Goal: Task Accomplishment & Management: Use online tool/utility

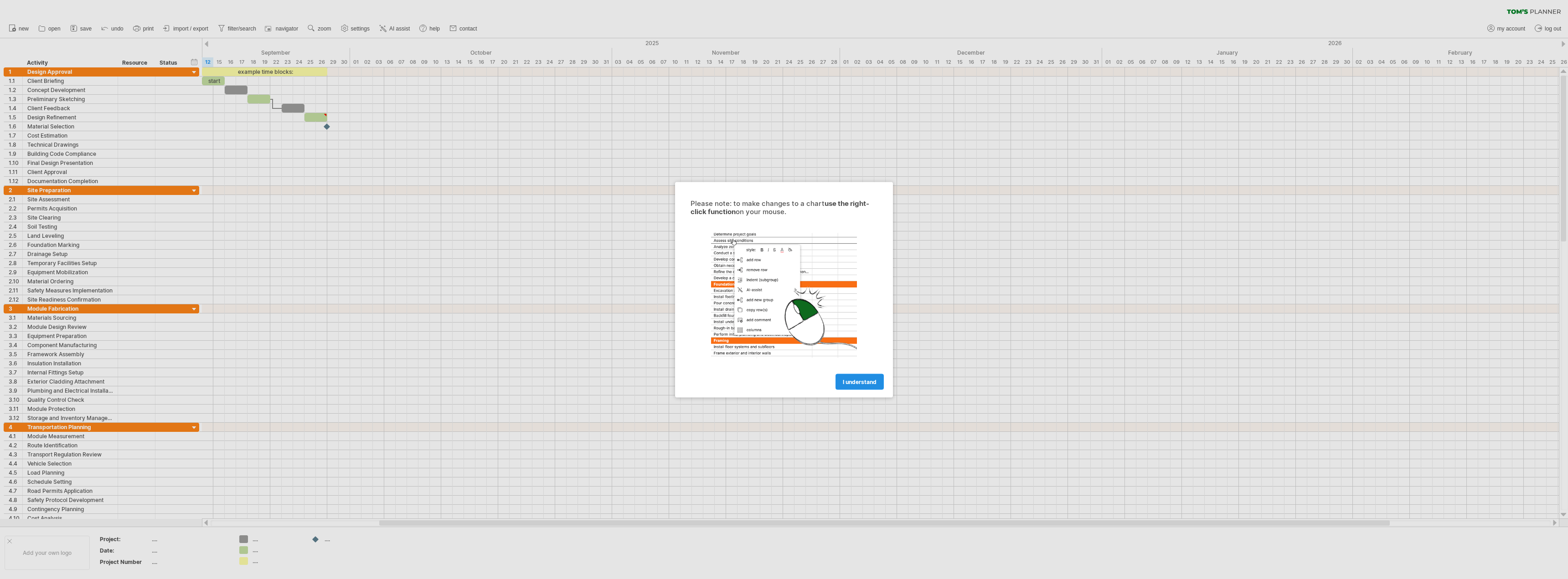
click at [861, 383] on span "I understand" at bounding box center [859, 381] width 33 height 7
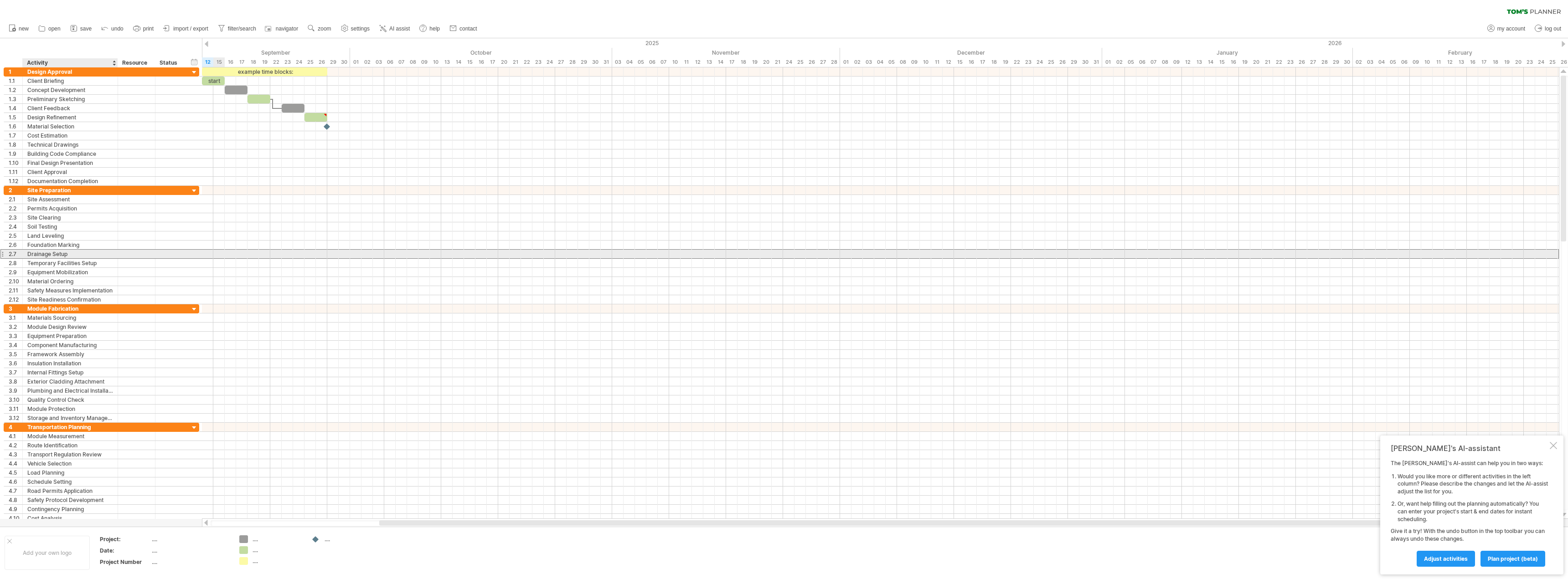
click at [45, 251] on div "Drainage Setup" at bounding box center [70, 254] width 86 height 9
click at [49, 262] on div "Temporary Facilities Setup" at bounding box center [70, 263] width 86 height 9
click at [48, 273] on div "Equipment Mobilization" at bounding box center [70, 272] width 86 height 9
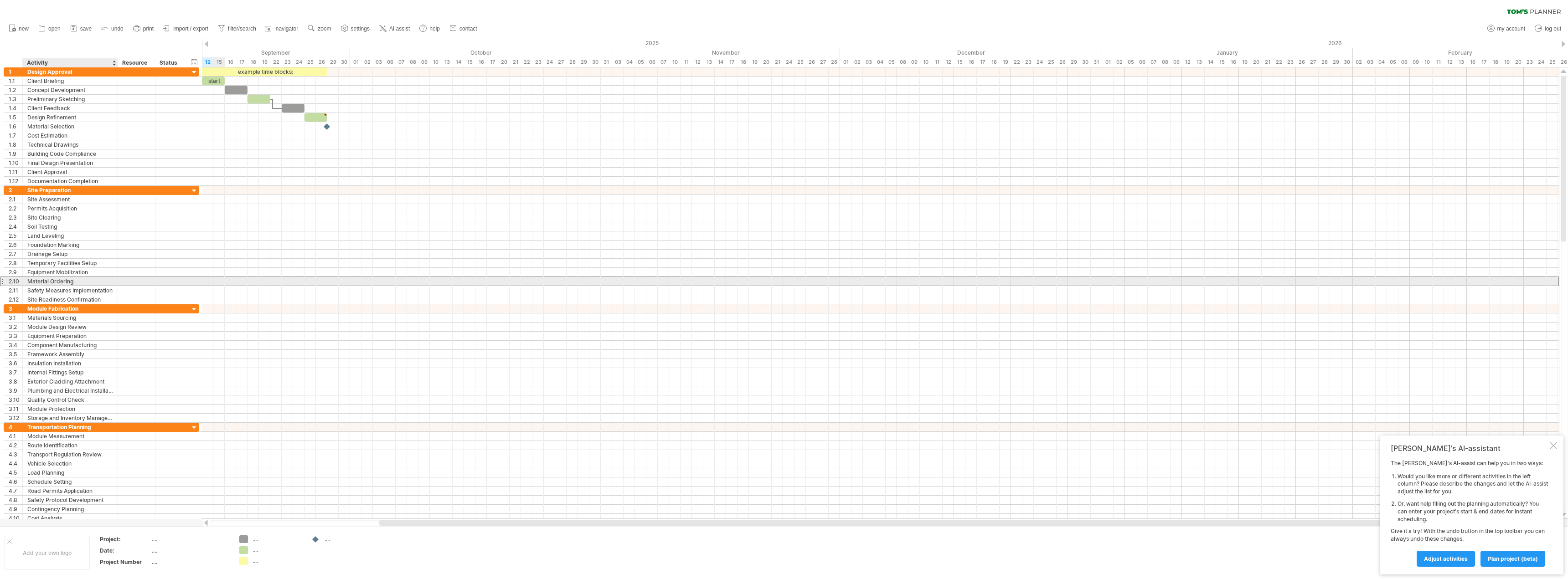
click at [49, 282] on div "Material Ordering" at bounding box center [70, 281] width 86 height 9
click at [50, 288] on div "Safety Measures Implementation" at bounding box center [70, 290] width 86 height 9
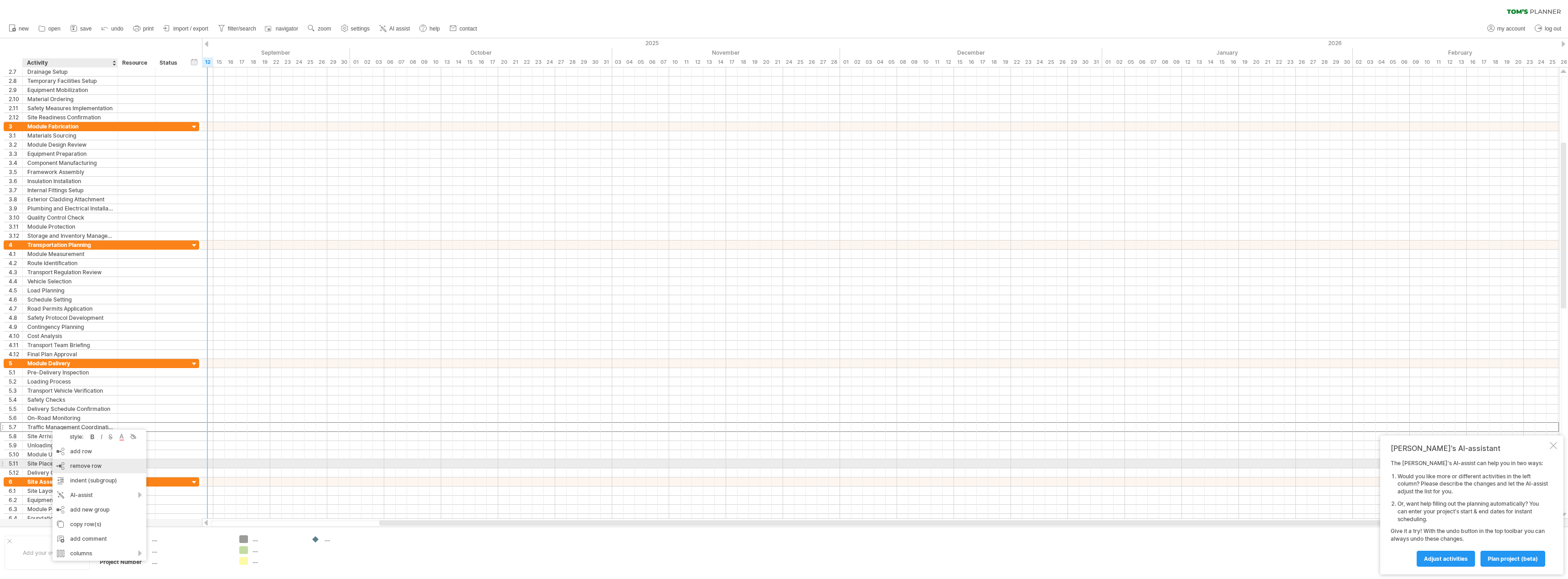
click at [81, 463] on span "remove row" at bounding box center [86, 465] width 32 height 7
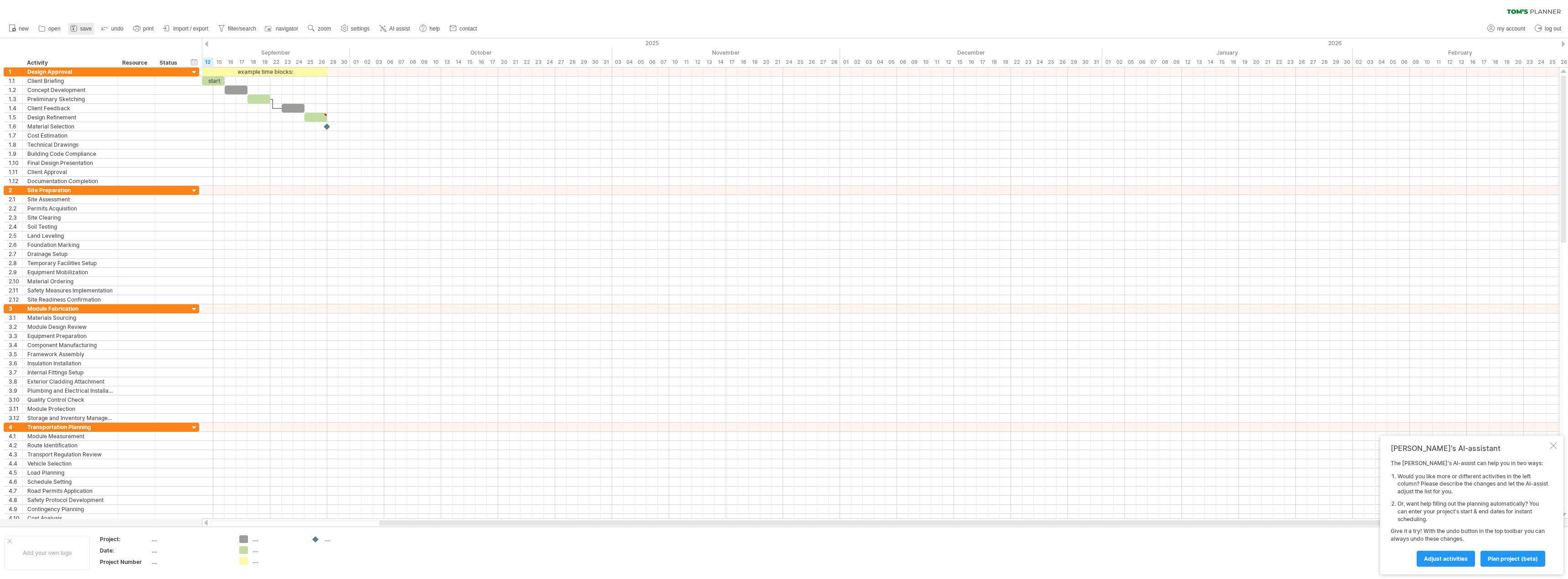
click at [76, 27] on icon at bounding box center [74, 28] width 9 height 9
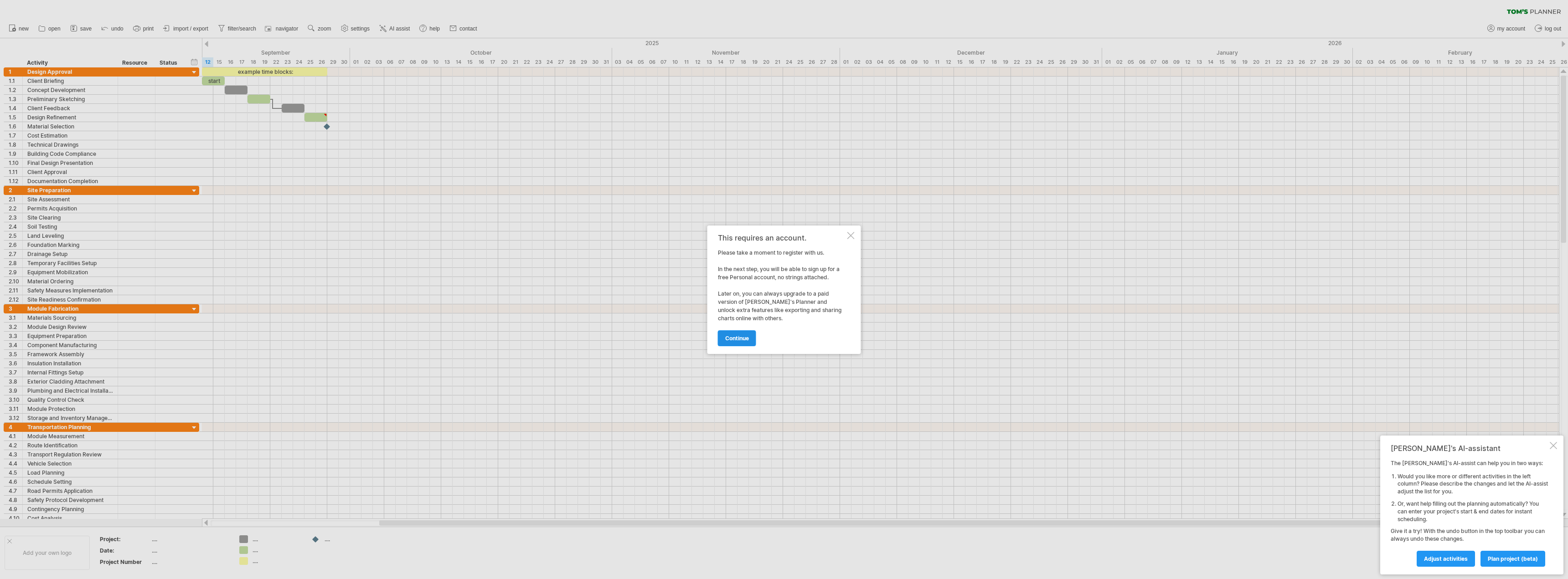
click at [740, 339] on span "continue" at bounding box center [737, 338] width 24 height 7
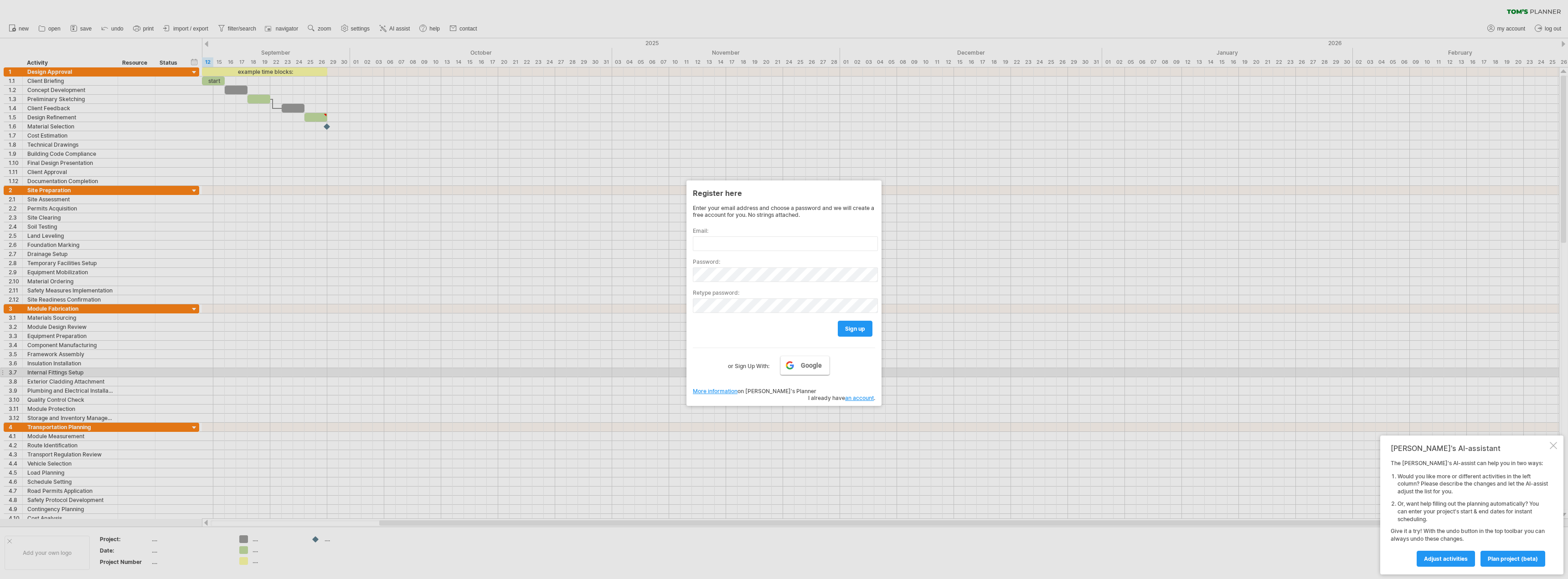
click at [805, 369] on span "Google" at bounding box center [811, 366] width 21 height 7
click at [735, 247] on input "text" at bounding box center [785, 244] width 185 height 15
click at [797, 369] on link "Google" at bounding box center [805, 365] width 49 height 19
click at [819, 362] on span "Google" at bounding box center [811, 366] width 21 height 7
click at [815, 366] on span "Google" at bounding box center [811, 366] width 21 height 7
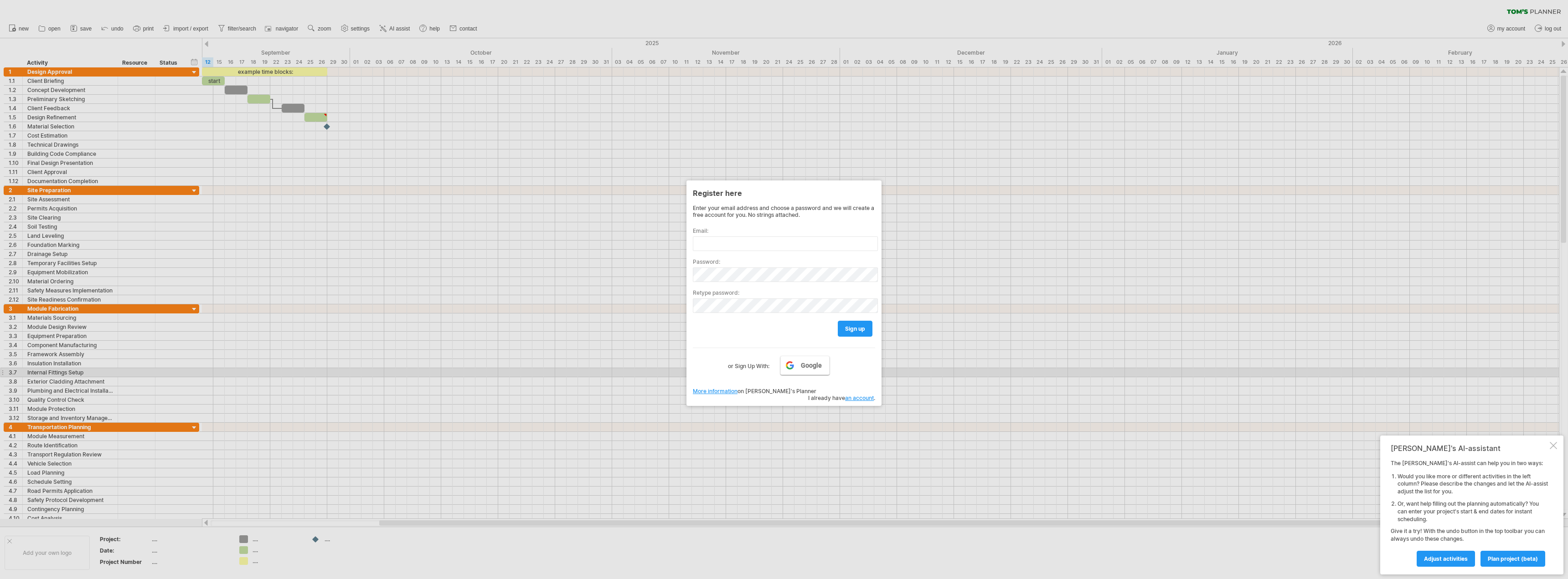
click at [805, 369] on span "Google" at bounding box center [811, 366] width 21 height 7
click at [860, 394] on link "an account" at bounding box center [859, 397] width 29 height 7
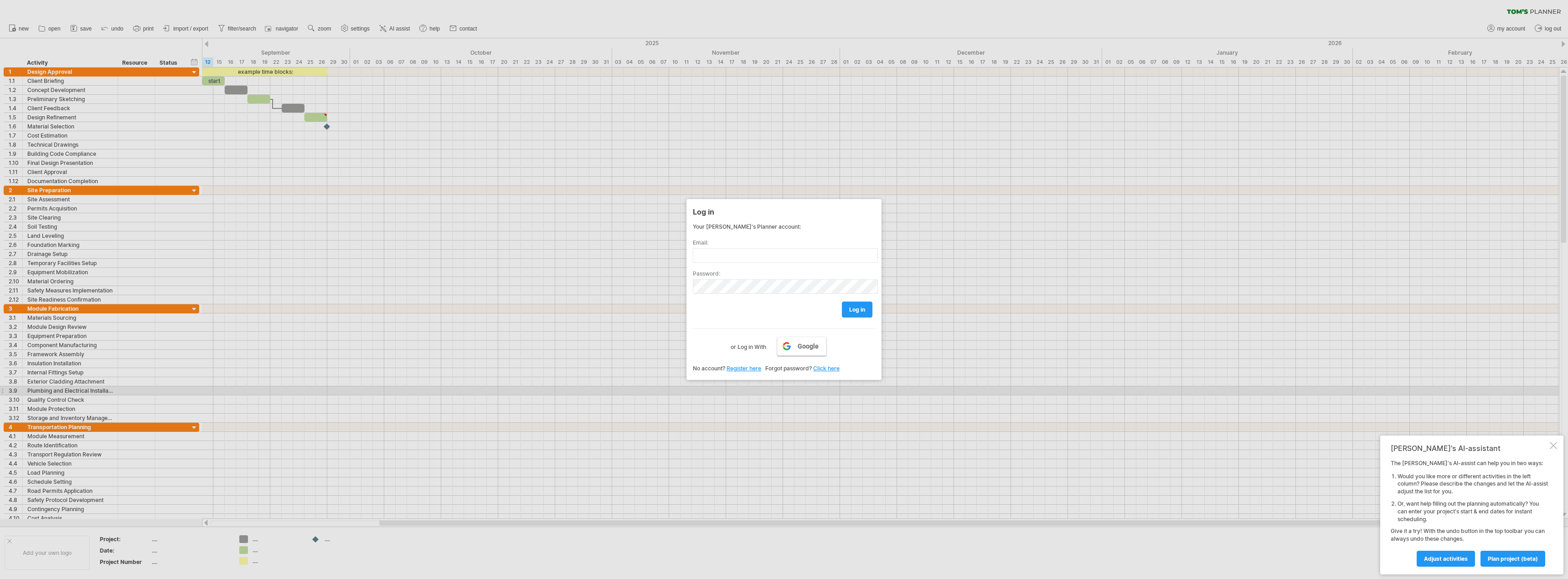
click at [798, 346] on span "Google" at bounding box center [808, 346] width 21 height 7
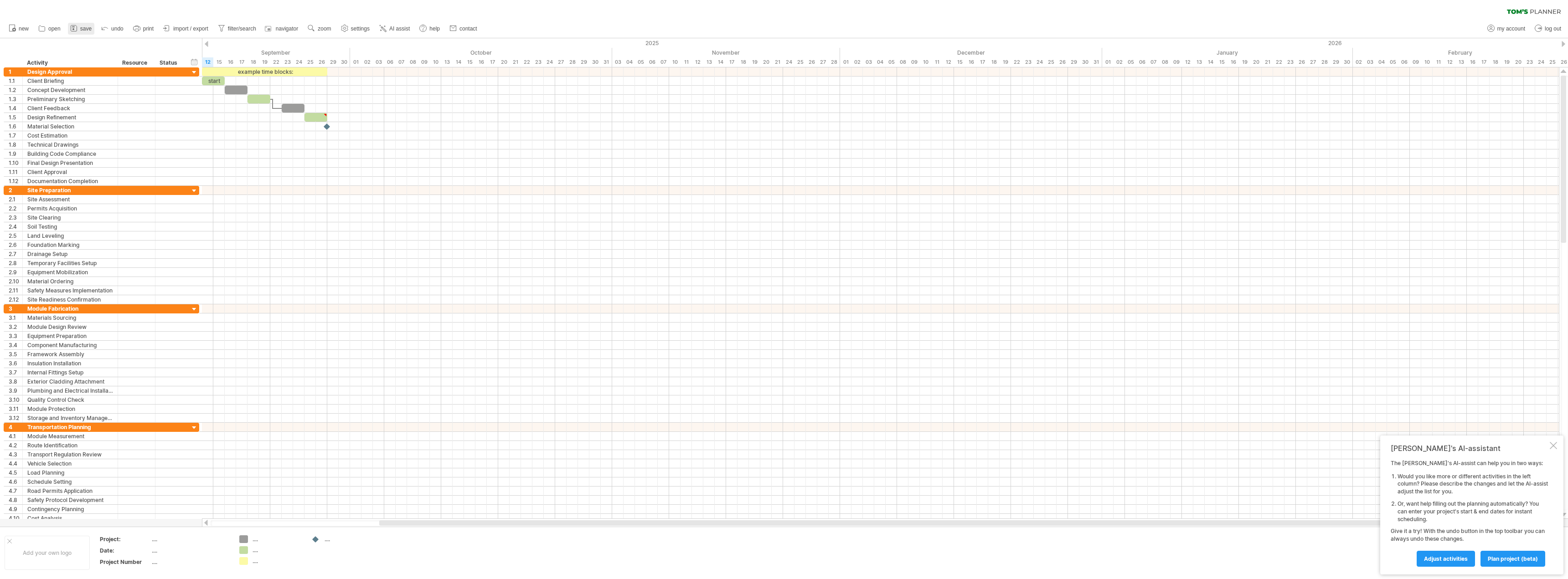
click at [77, 29] on icon at bounding box center [74, 29] width 6 height 6
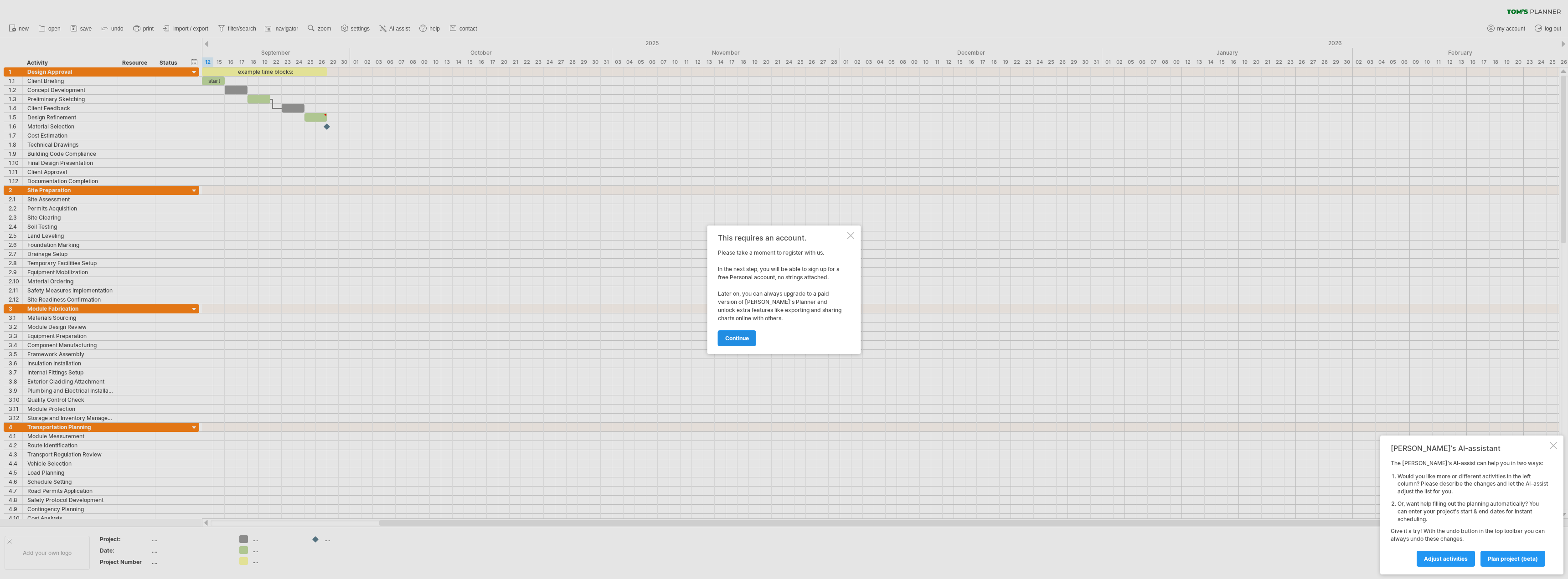
click at [745, 340] on span "continue" at bounding box center [737, 338] width 24 height 7
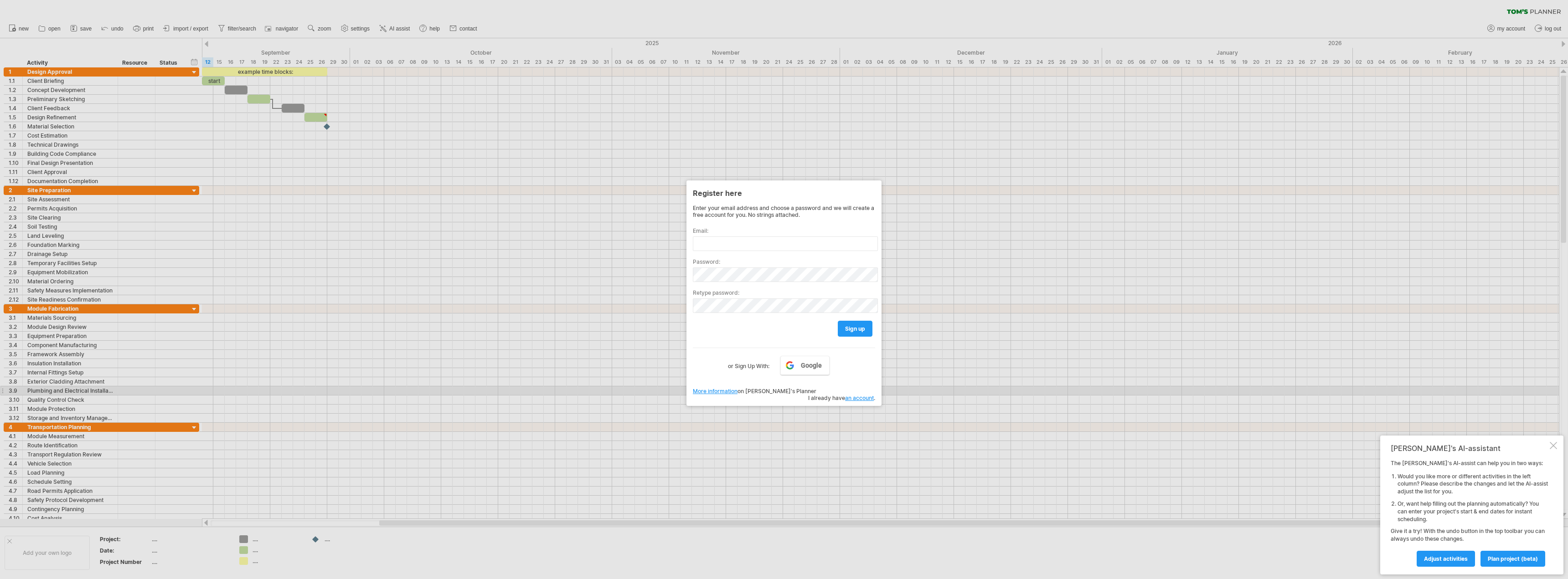
click at [852, 394] on link "an account" at bounding box center [859, 397] width 29 height 7
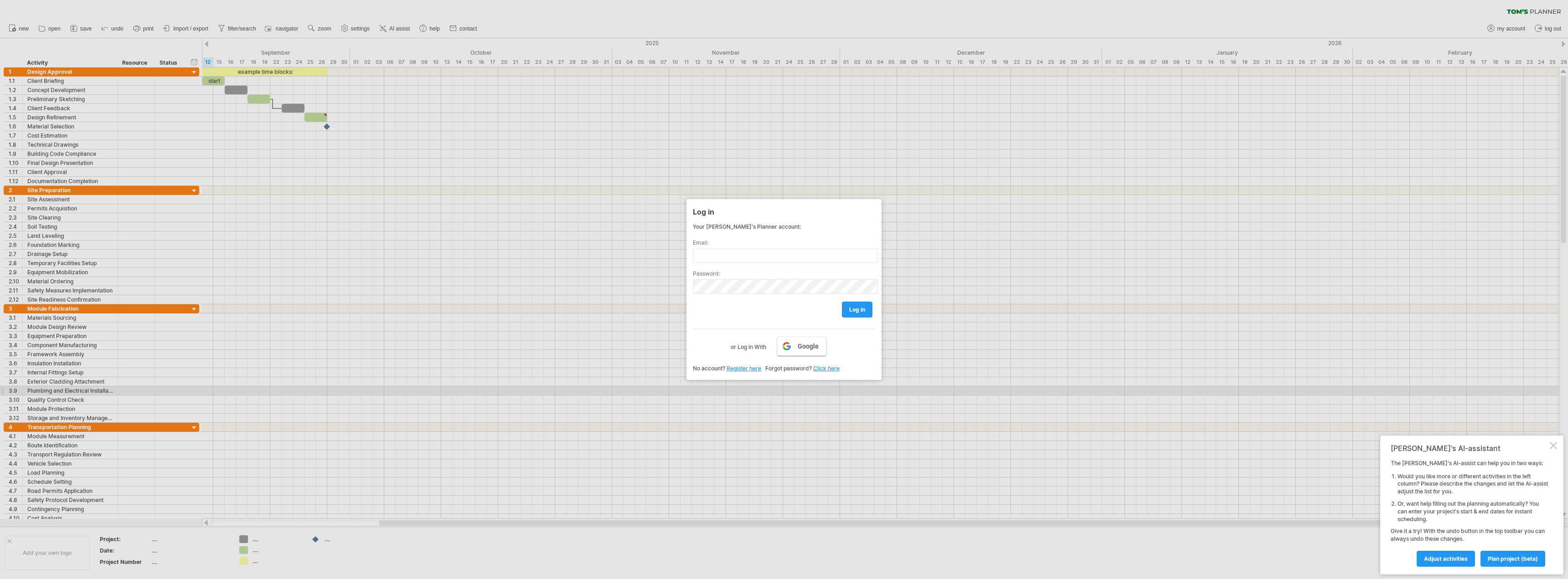
click at [805, 343] on span "Google" at bounding box center [808, 346] width 21 height 7
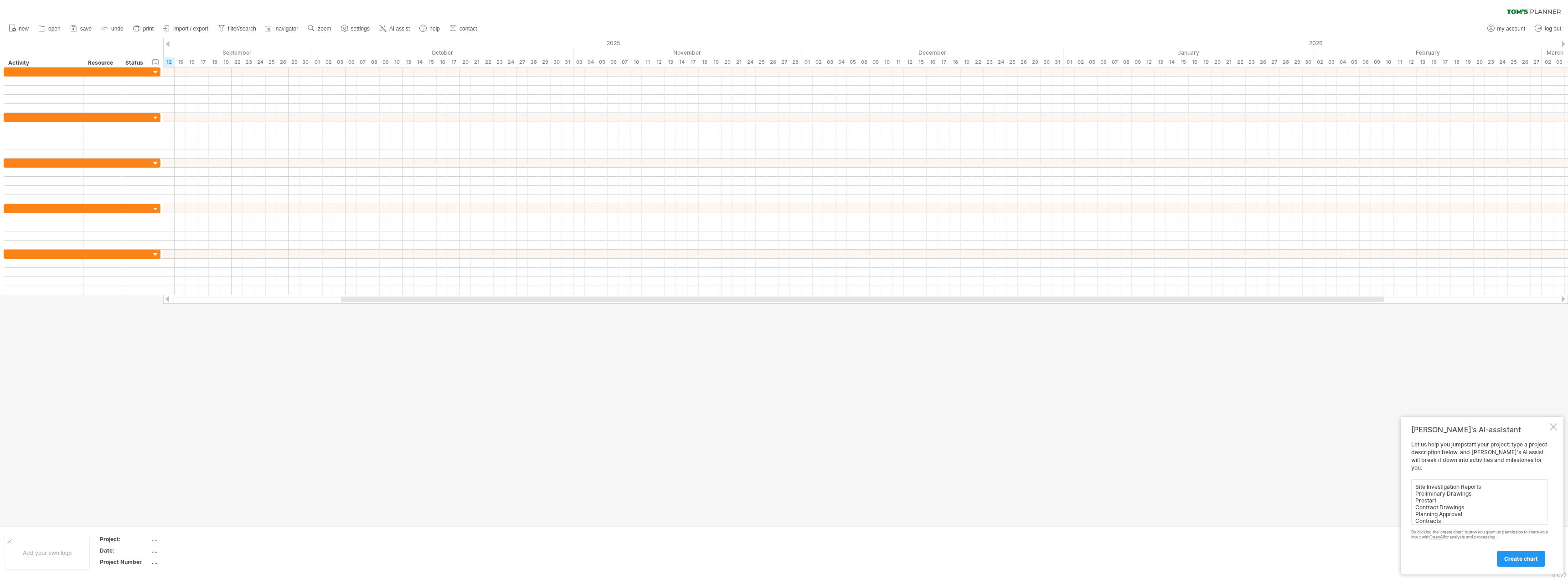
click at [1474, 484] on textarea "Site Investigation Reports Preliminary Drawings Prestart Contract Drawings Plan…" at bounding box center [1479, 502] width 137 height 46
type textarea "Here are the stages as advised by the Modular Home builder: Site Investigation …"
click at [1527, 556] on span "create chart" at bounding box center [1521, 558] width 33 height 7
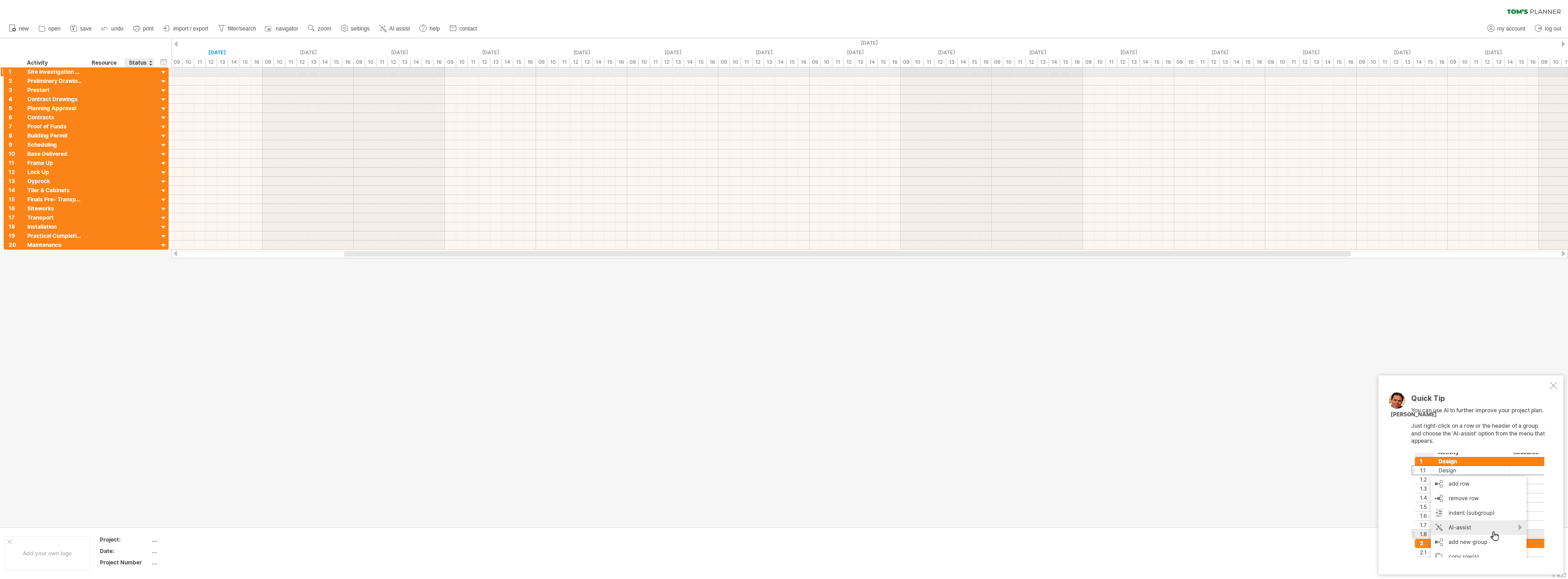
click at [164, 72] on div at bounding box center [164, 72] width 9 height 9
click at [163, 71] on div at bounding box center [164, 72] width 9 height 9
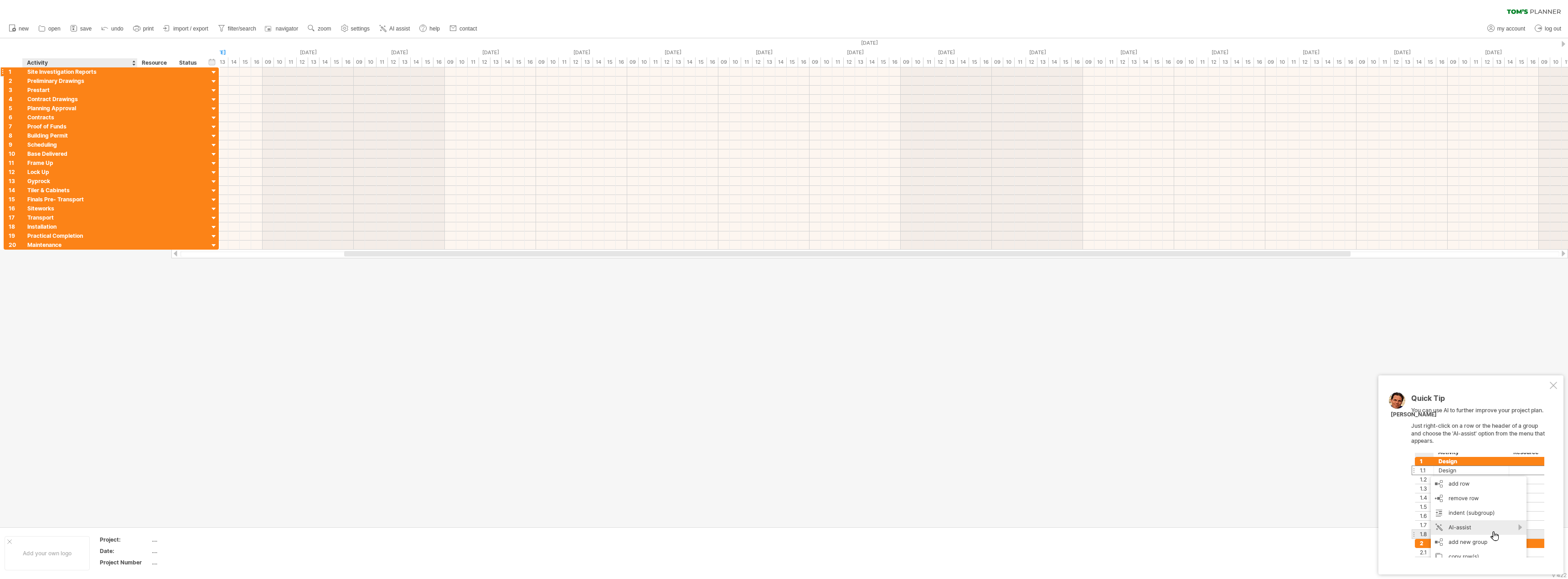
drag, startPoint x: 86, startPoint y: 61, endPoint x: 136, endPoint y: 69, distance: 50.6
click at [136, 69] on div "Trying to reach [DOMAIN_NAME] Connected again... 0% clear filter new 1" at bounding box center [784, 290] width 1568 height 579
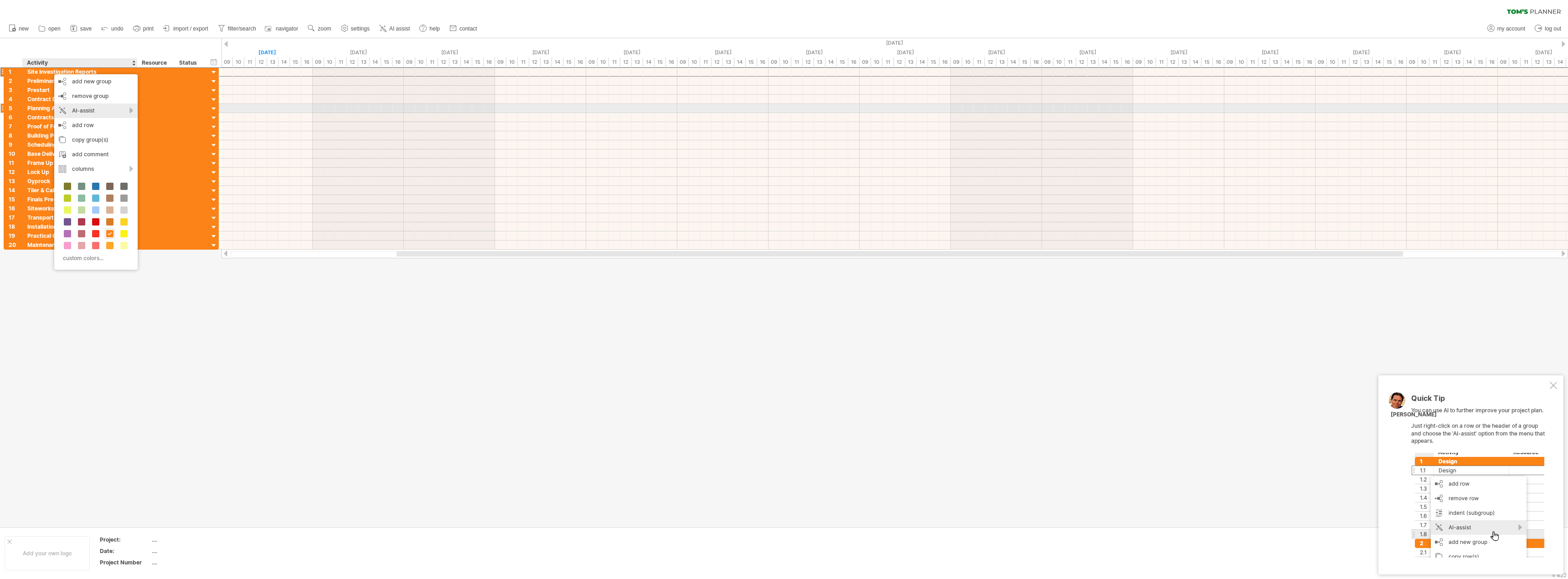
click at [88, 108] on div "AI-assist" at bounding box center [96, 111] width 83 height 15
click at [145, 119] on div "suggest activities for this group" at bounding box center [157, 120] width 128 height 15
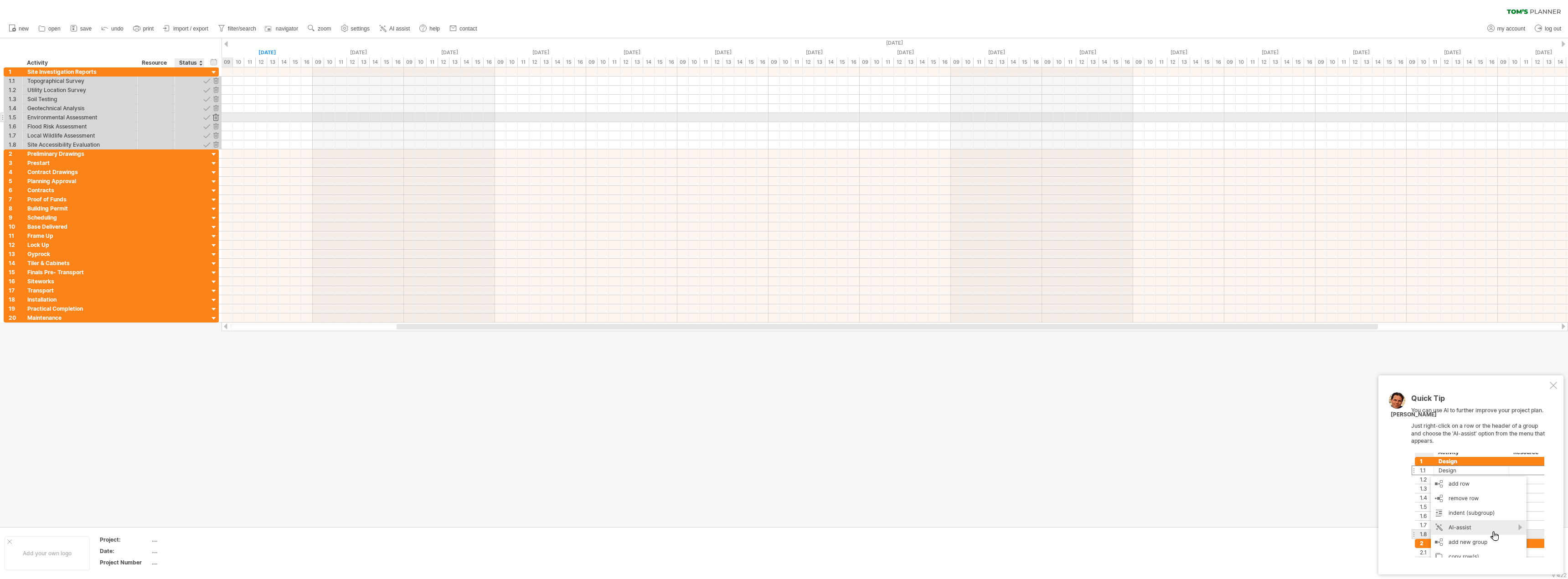
click at [214, 117] on div at bounding box center [215, 117] width 9 height 9
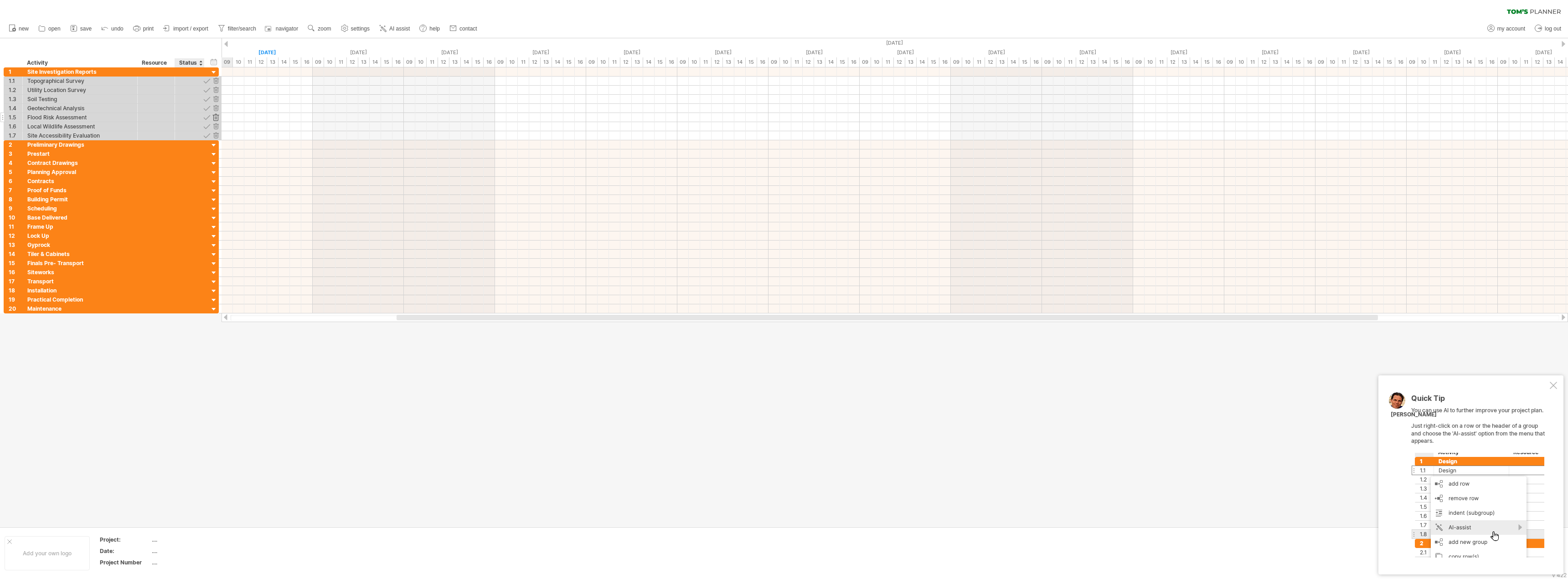
click at [215, 117] on div at bounding box center [215, 117] width 9 height 9
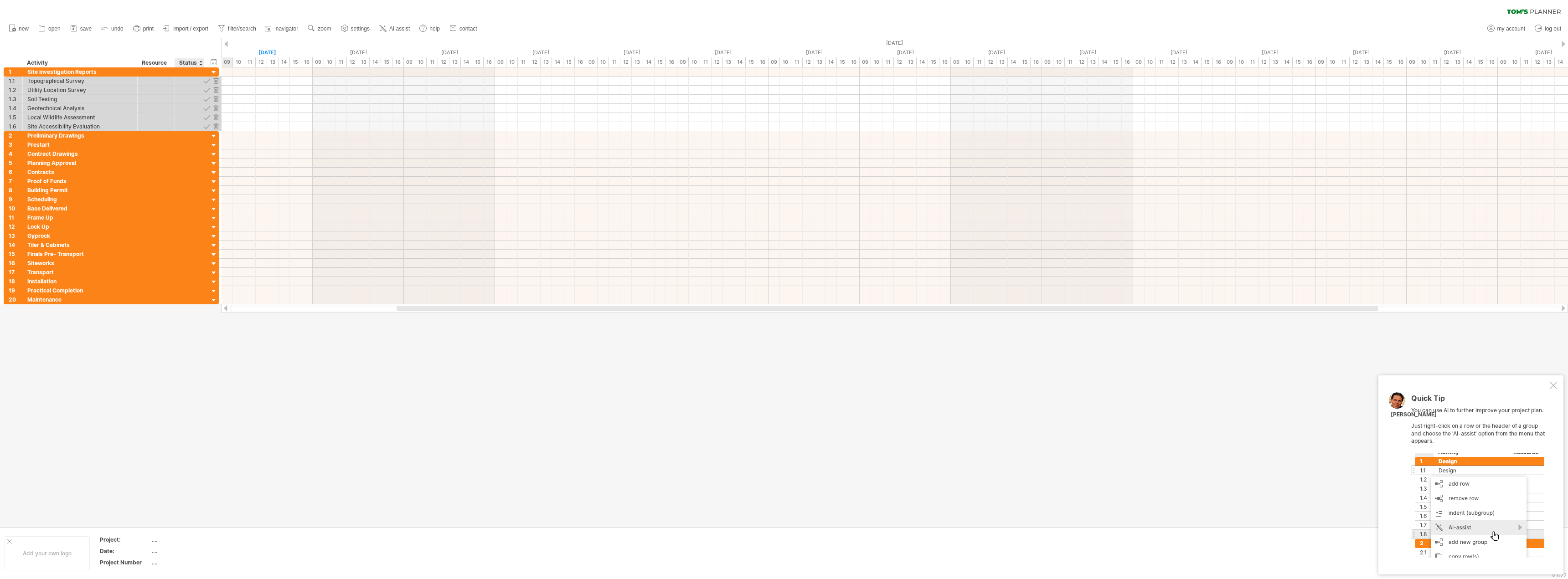
click at [215, 117] on div at bounding box center [215, 117] width 9 height 9
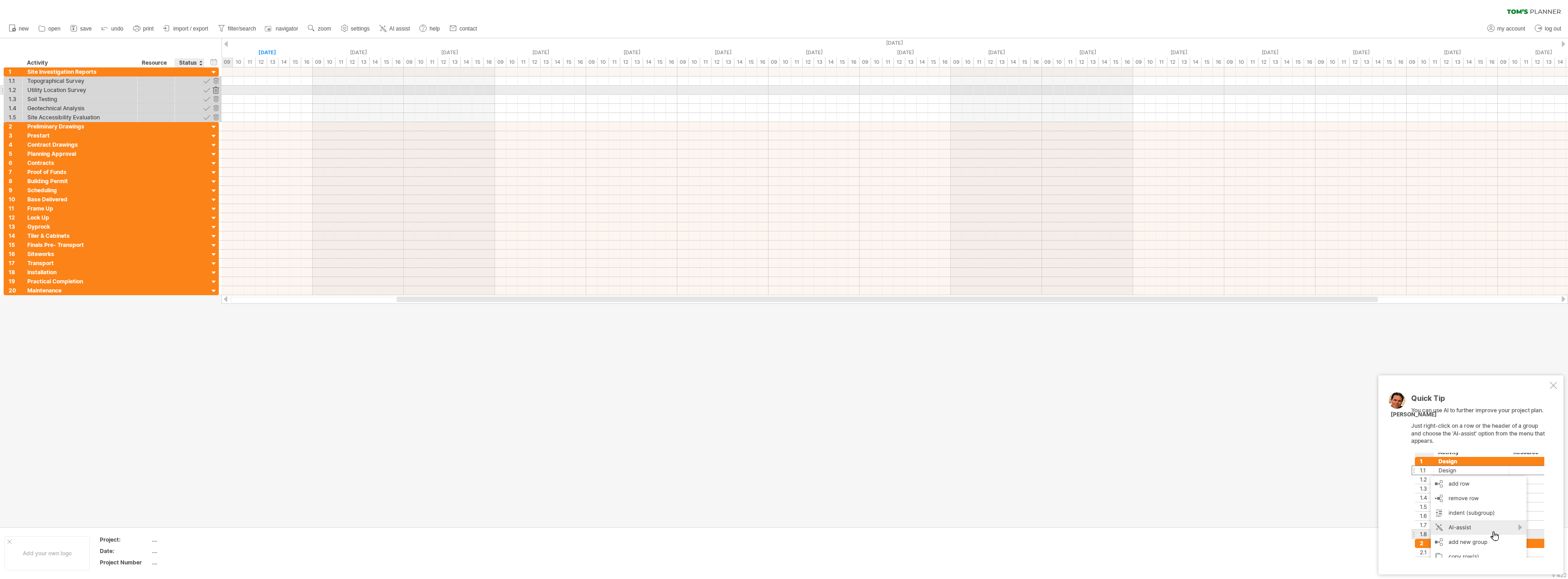
click at [214, 89] on div at bounding box center [215, 90] width 9 height 9
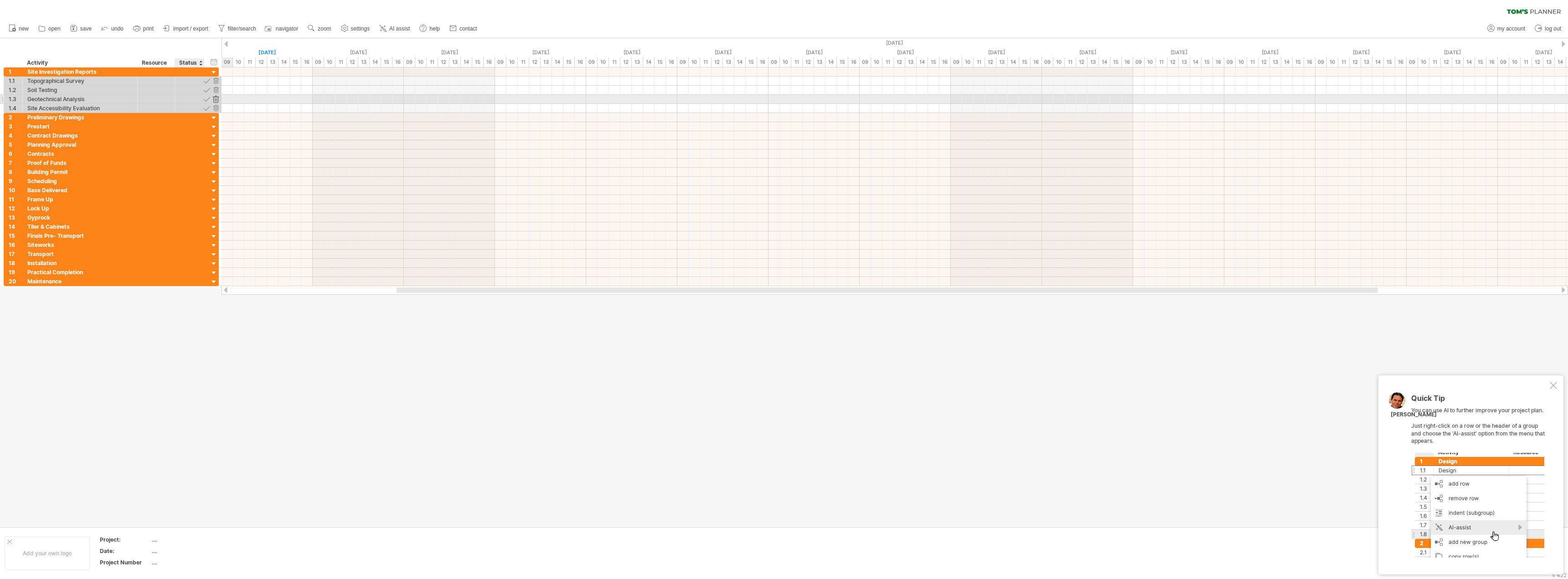
click at [215, 99] on div at bounding box center [215, 99] width 9 height 9
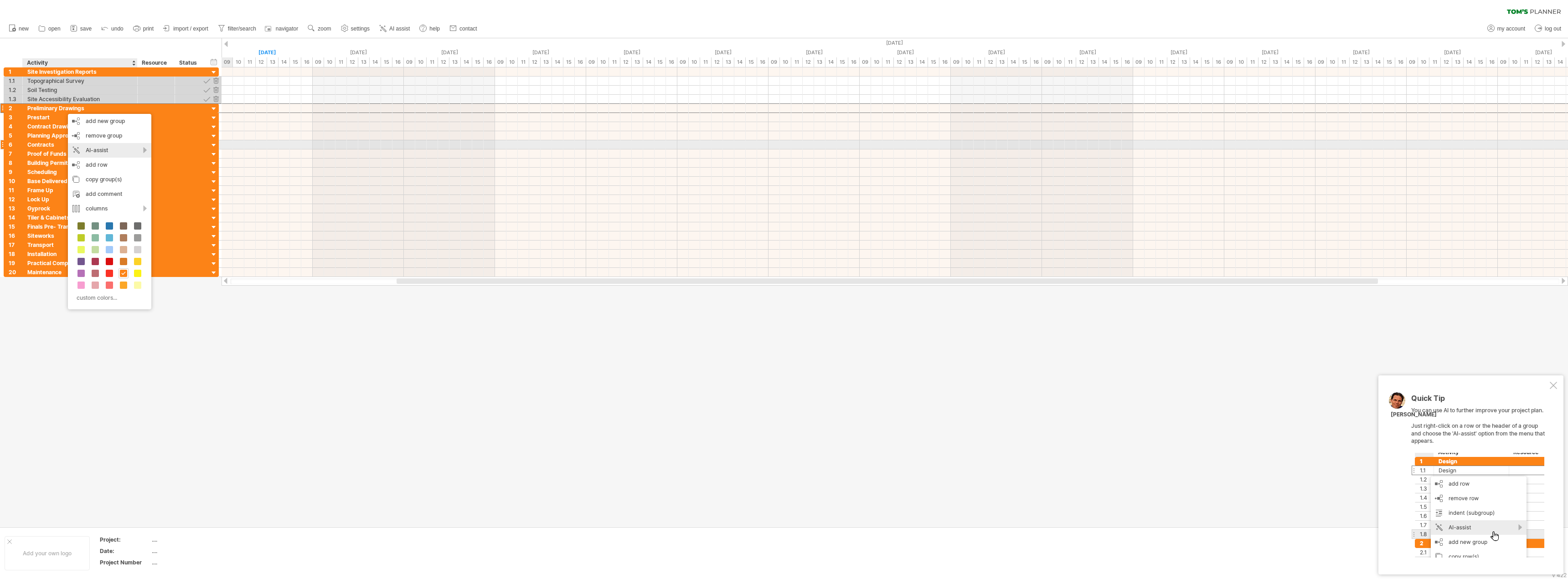
click at [112, 150] on div "AI-assist" at bounding box center [110, 150] width 83 height 15
click at [179, 158] on div "suggest activities for this group" at bounding box center [181, 161] width 128 height 15
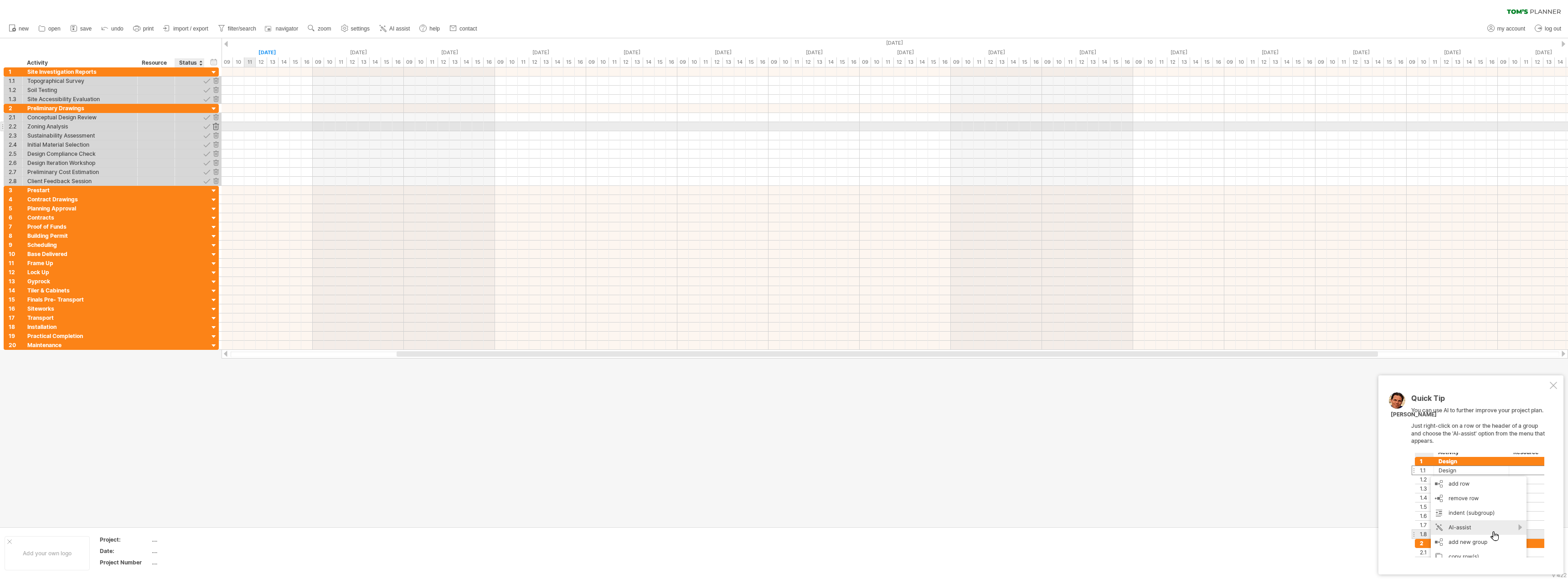
click at [214, 125] on div at bounding box center [215, 127] width 9 height 9
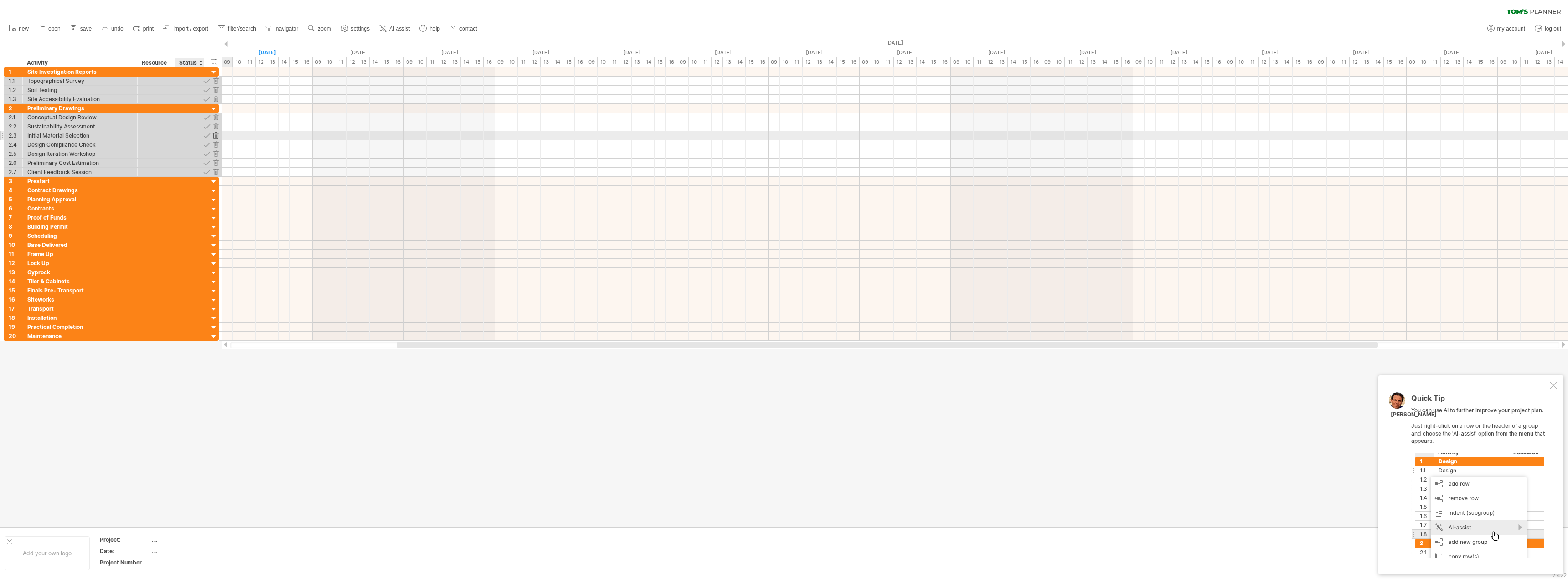
click at [217, 134] on div at bounding box center [215, 136] width 9 height 9
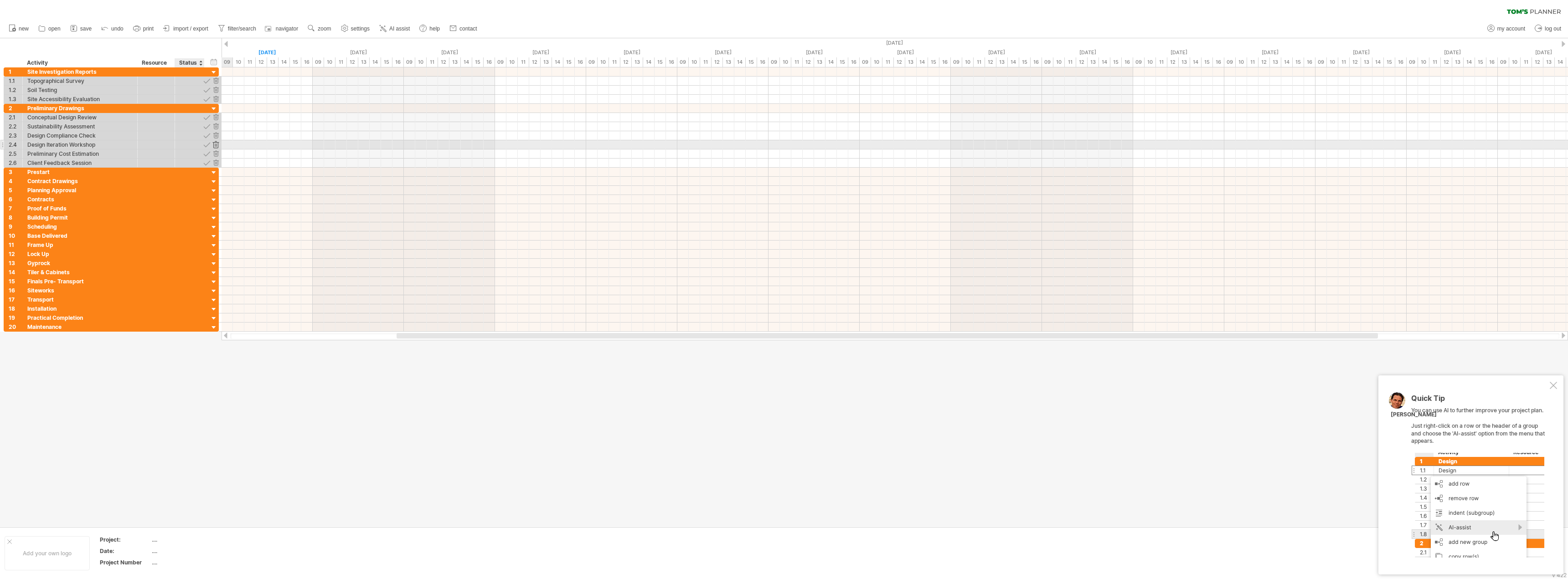
click at [215, 144] on div at bounding box center [215, 145] width 9 height 9
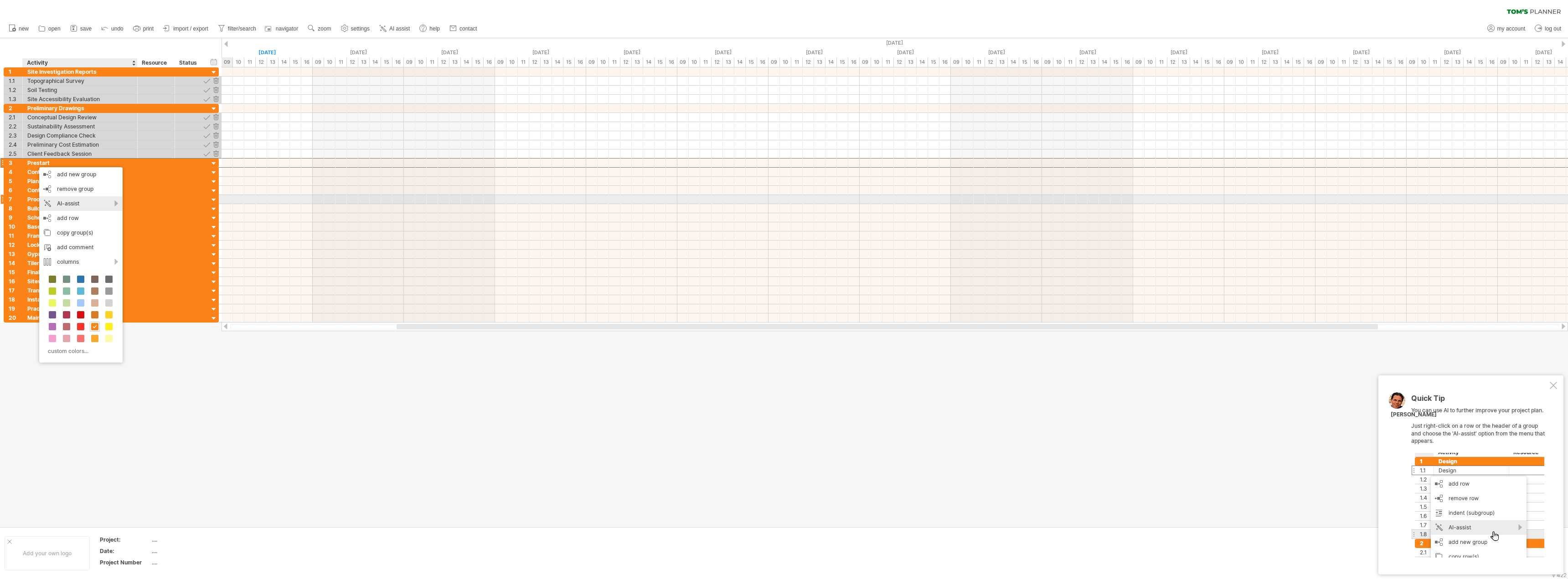
click at [71, 201] on div "AI-assist" at bounding box center [80, 204] width 83 height 15
click at [124, 211] on div "suggest activities for this group" at bounding box center [139, 213] width 128 height 15
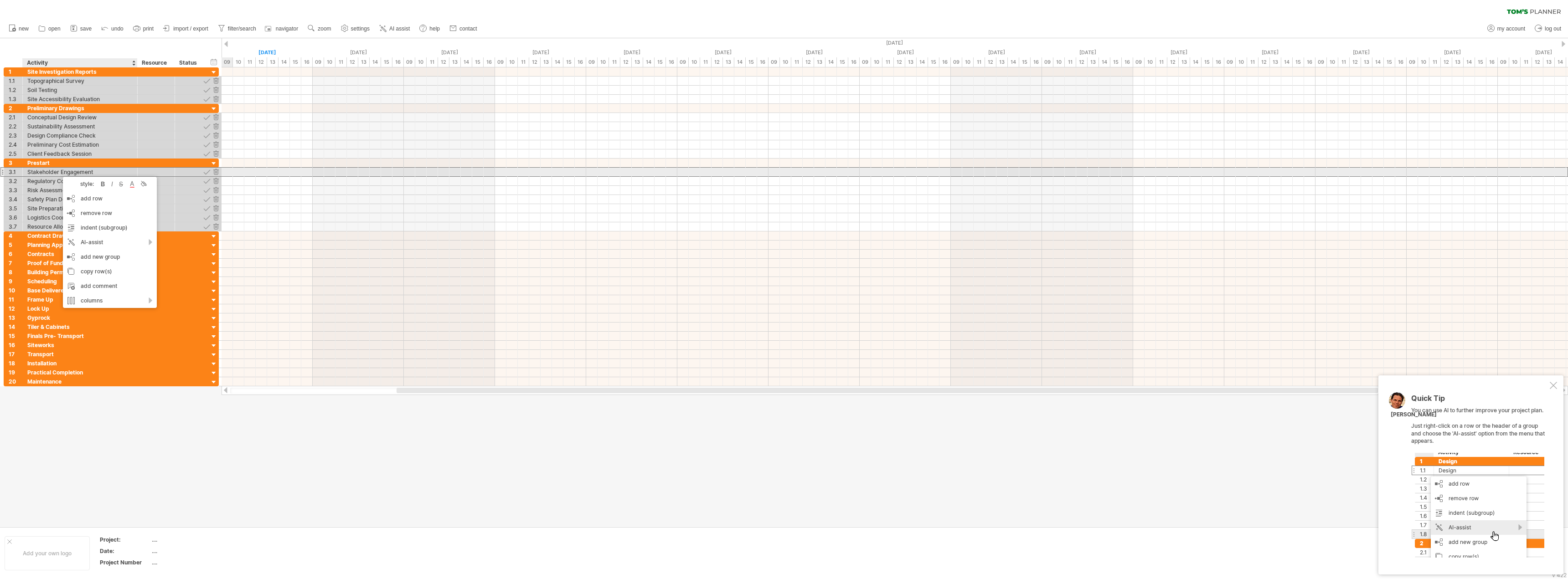
click at [50, 170] on div "Stakeholder Engagement" at bounding box center [80, 172] width 105 height 9
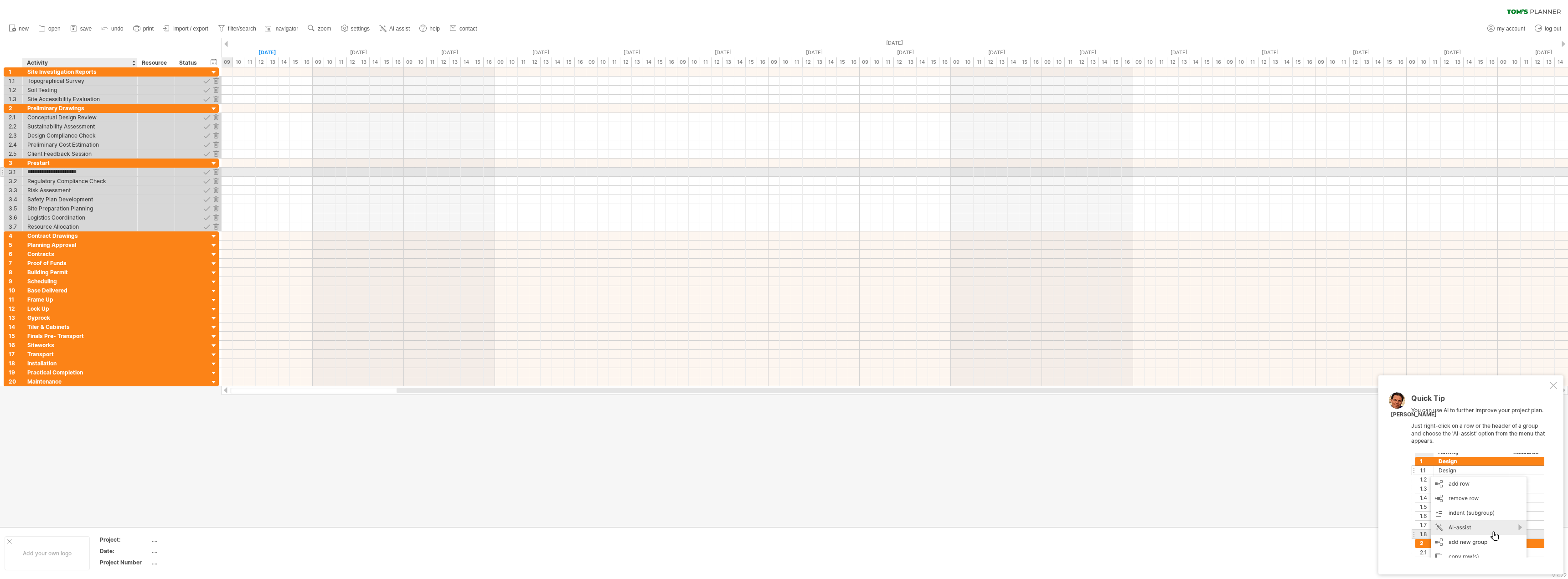
click at [50, 172] on input "**********" at bounding box center [80, 172] width 105 height 9
click at [59, 173] on div "Prestart selection" at bounding box center [80, 172] width 105 height 9
click at [49, 171] on input "**********" at bounding box center [80, 172] width 105 height 9
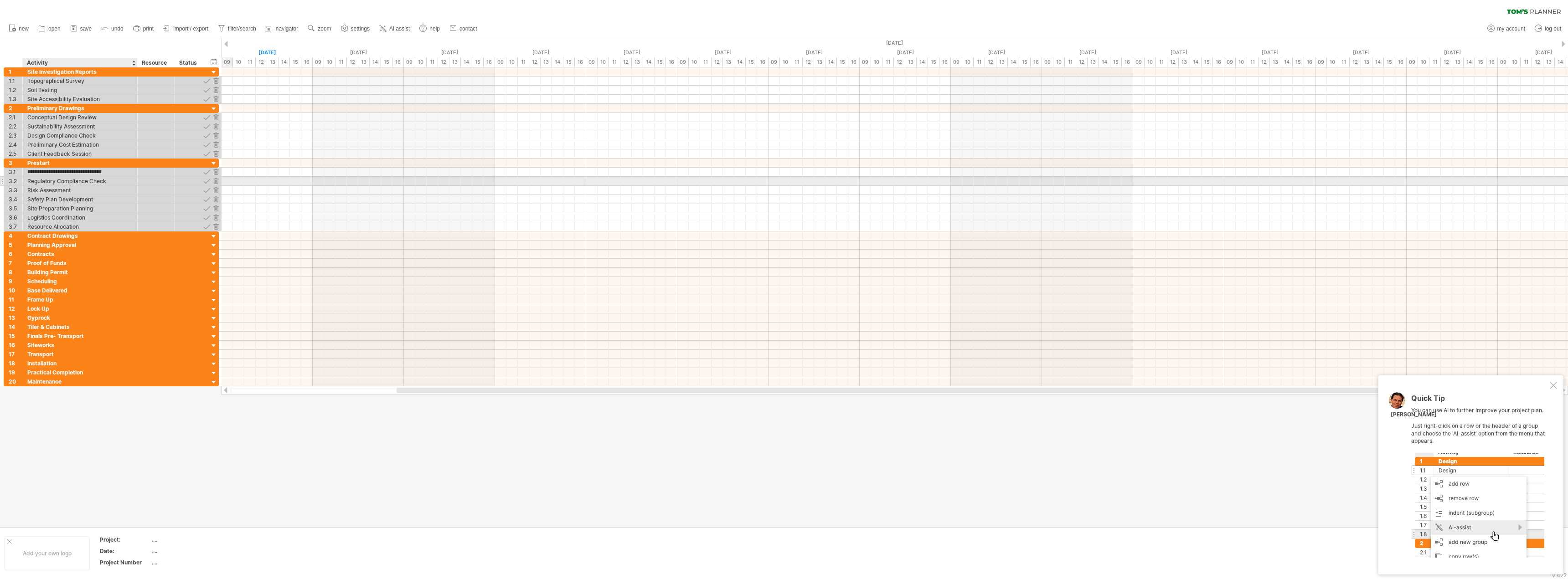
type input "**********"
click at [217, 181] on div at bounding box center [215, 181] width 9 height 9
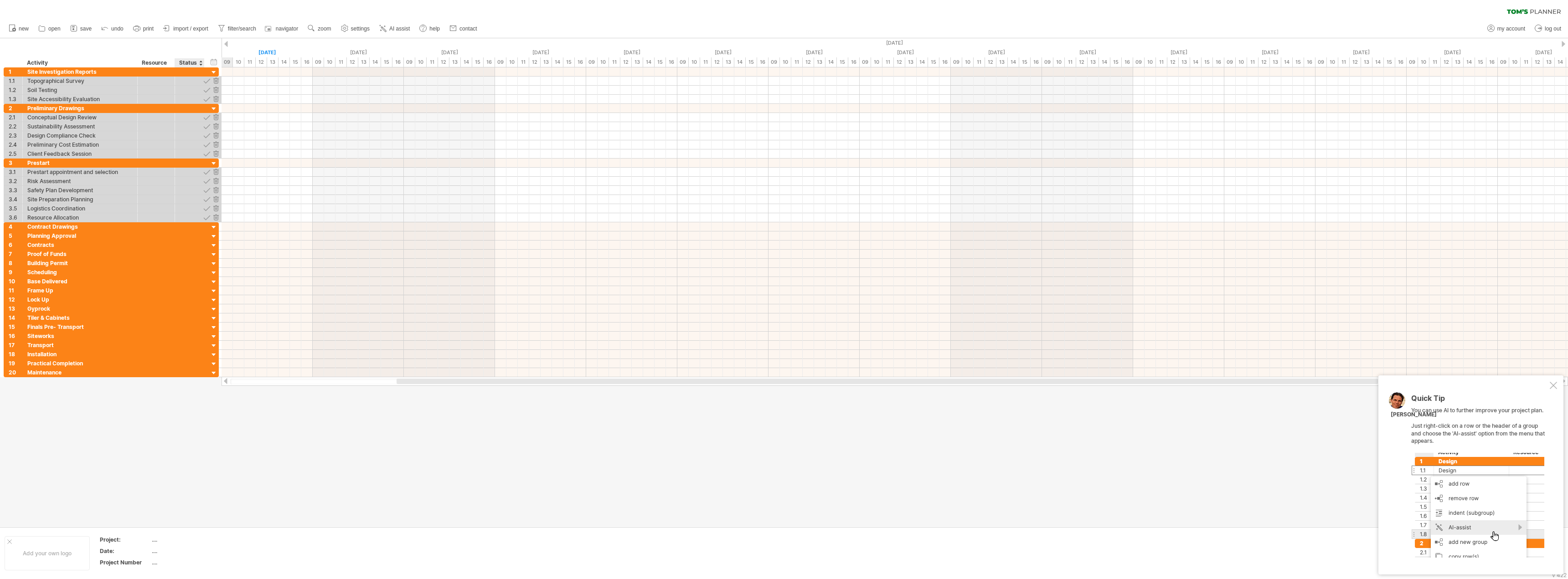
click at [217, 181] on div at bounding box center [215, 181] width 9 height 9
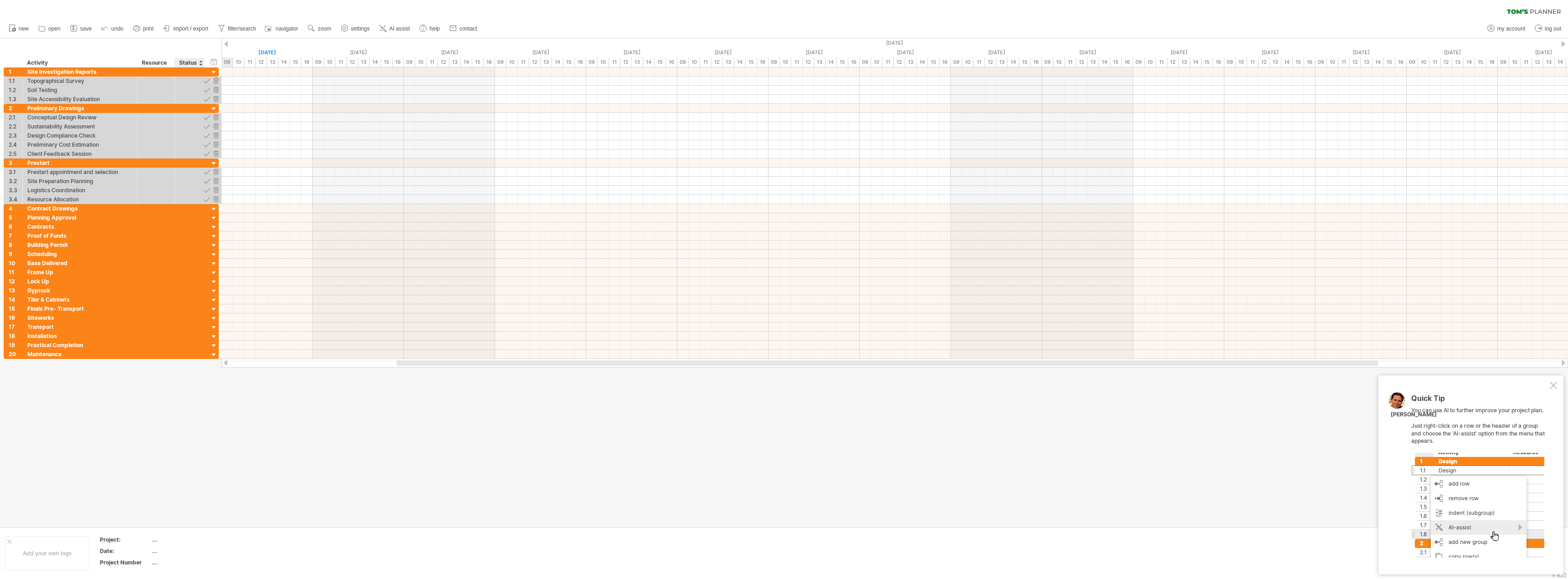
click at [217, 181] on div at bounding box center [215, 181] width 9 height 9
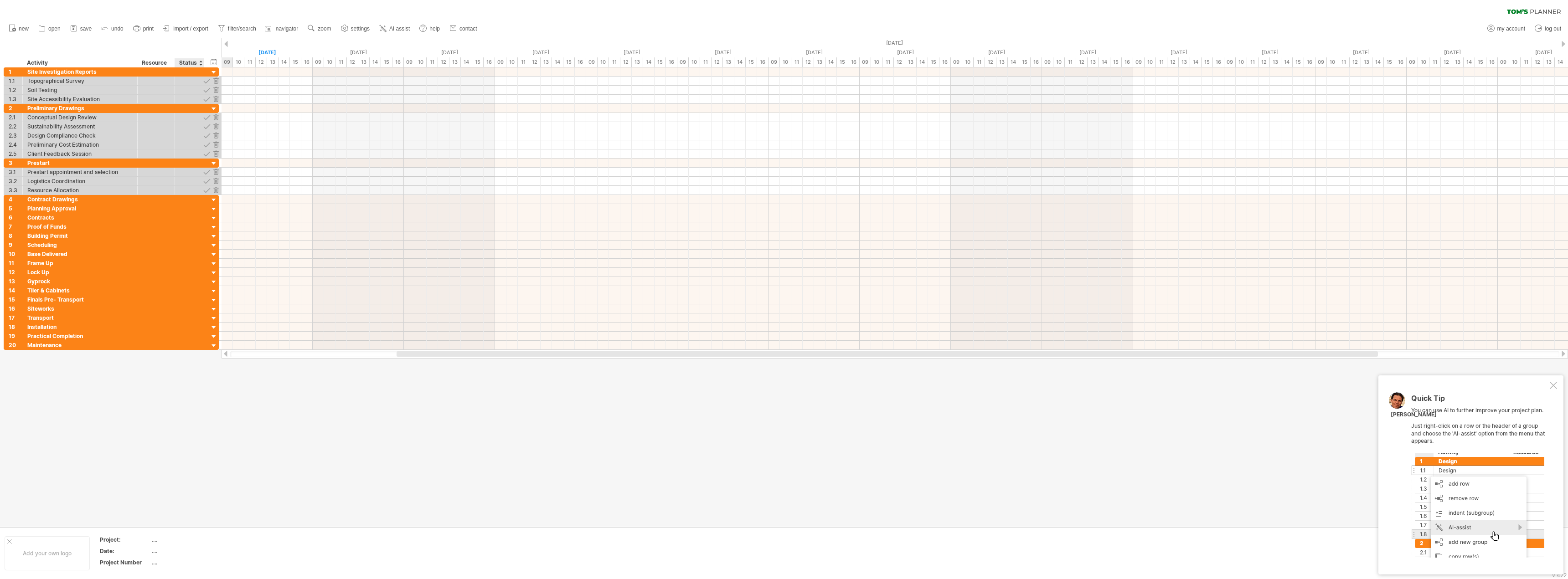
click at [217, 181] on div at bounding box center [215, 181] width 9 height 9
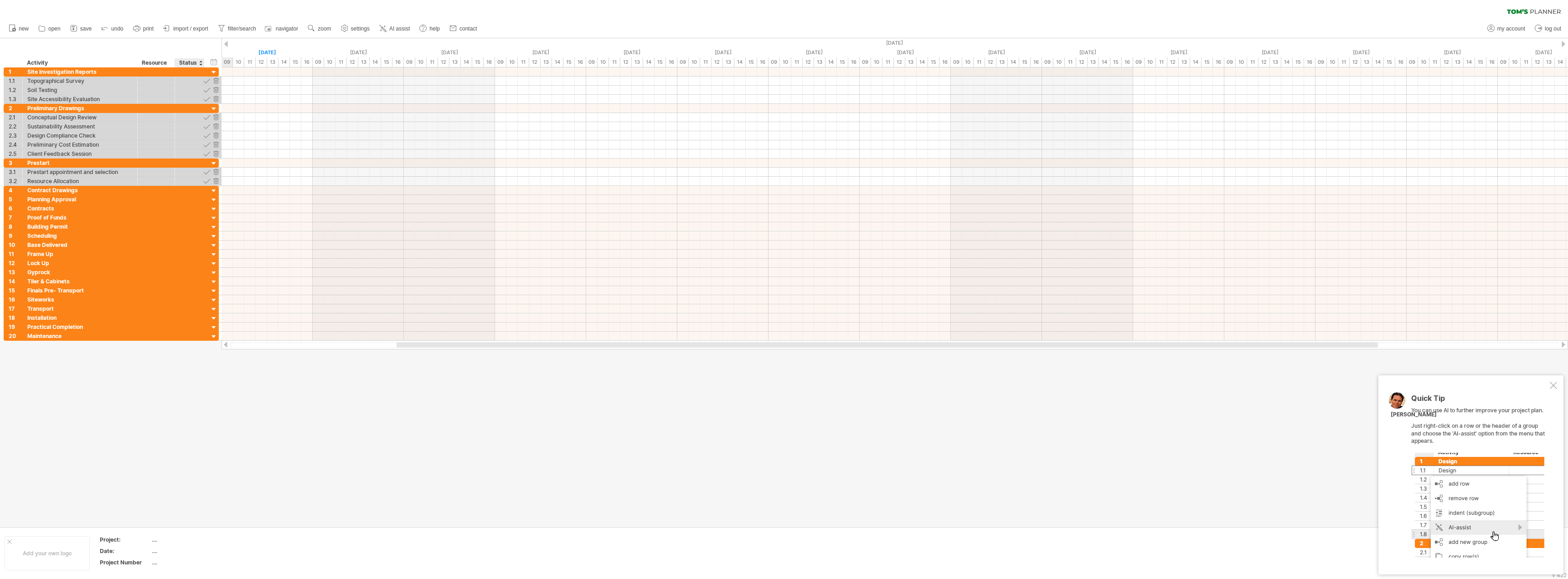
click at [217, 181] on div at bounding box center [215, 181] width 9 height 9
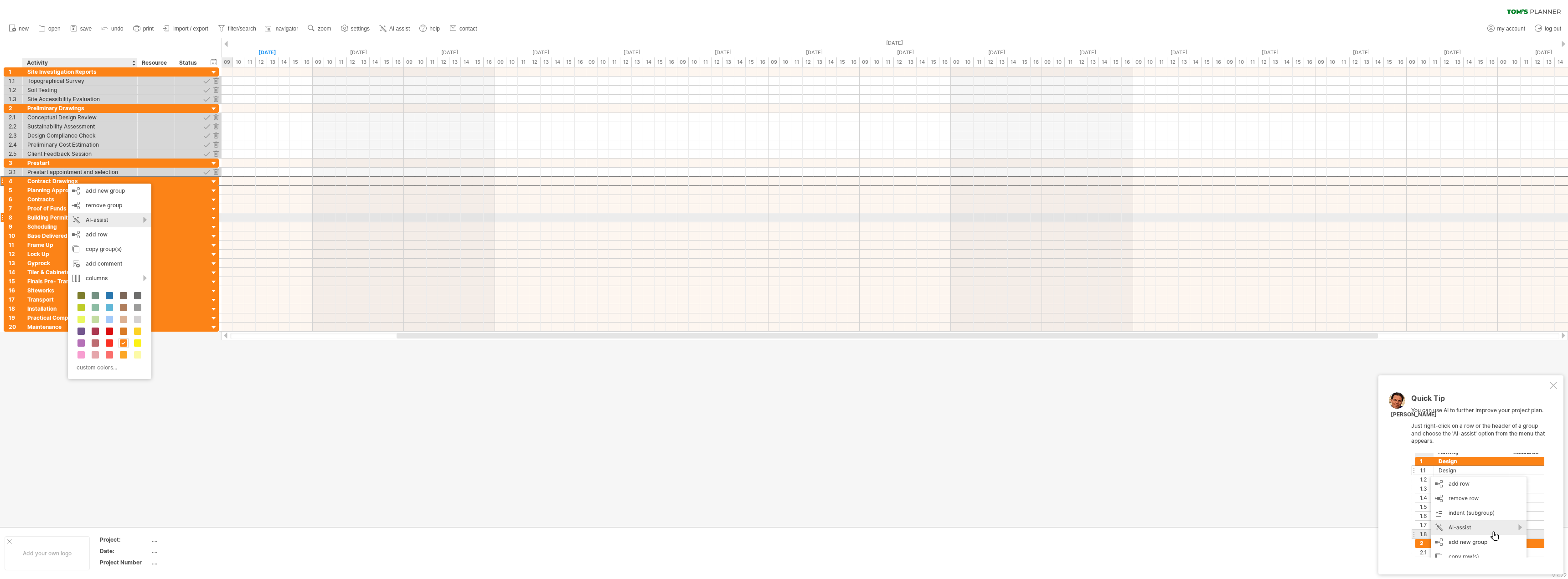
click at [103, 221] on div "AI-assist" at bounding box center [110, 220] width 83 height 15
click at [190, 231] on div "suggest activities for this group" at bounding box center [172, 233] width 128 height 15
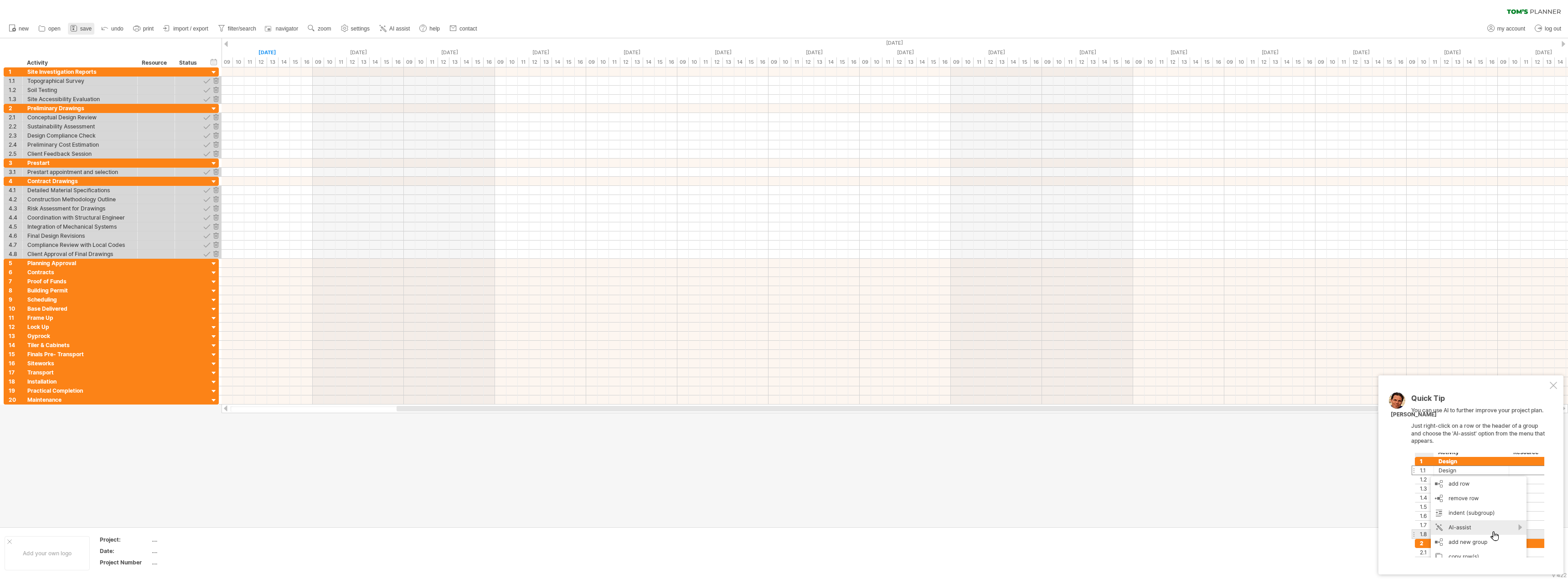
click at [78, 28] on icon at bounding box center [74, 28] width 9 height 9
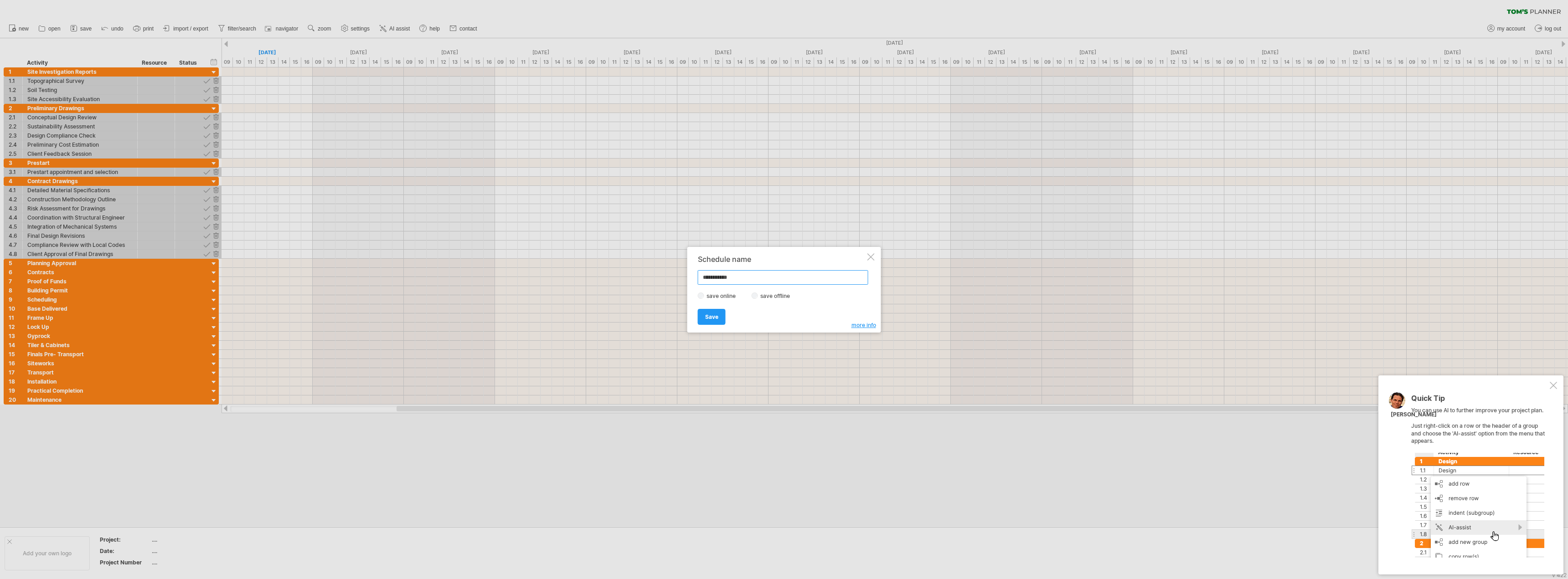
drag, startPoint x: 751, startPoint y: 280, endPoint x: 673, endPoint y: 269, distance: 78.8
click at [673, 269] on div "Trying to reach [DOMAIN_NAME] Connected again... 0% clear filter new 1" at bounding box center [784, 290] width 1568 height 579
type input "**********"
click at [707, 319] on span "Save" at bounding box center [712, 316] width 13 height 7
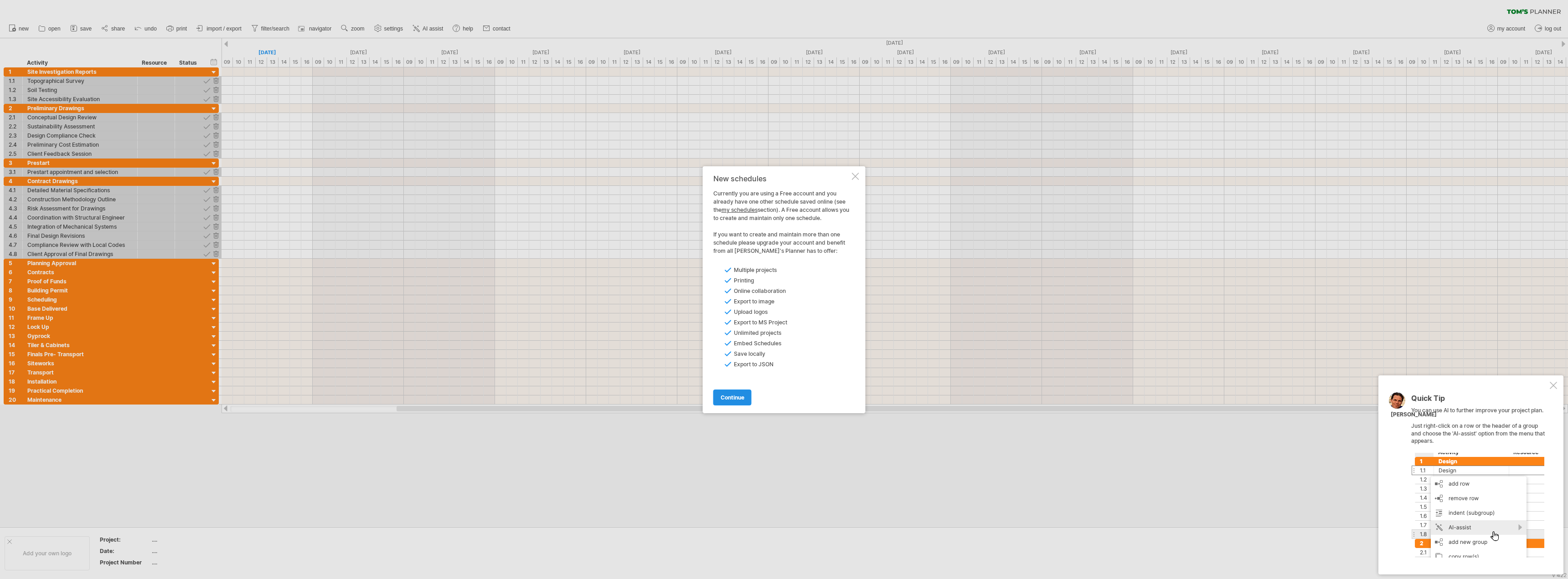
click at [735, 399] on span "continue" at bounding box center [732, 397] width 24 height 7
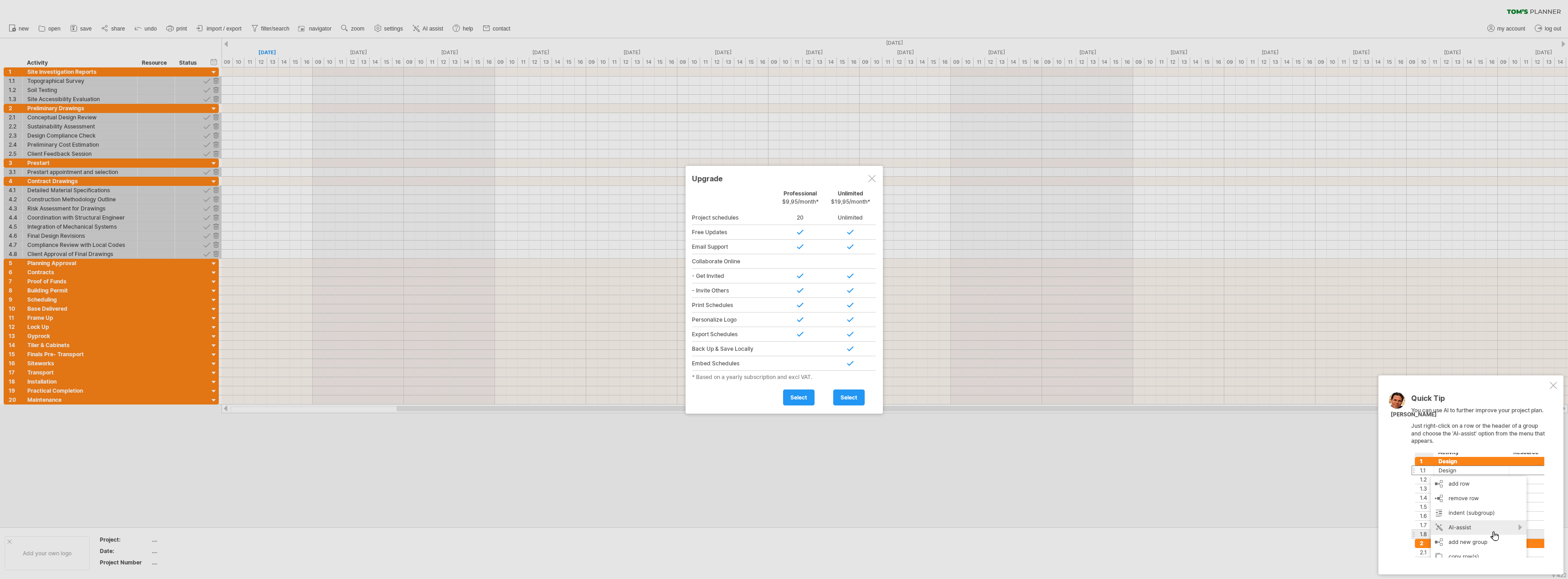
click at [872, 176] on div at bounding box center [872, 179] width 7 height 7
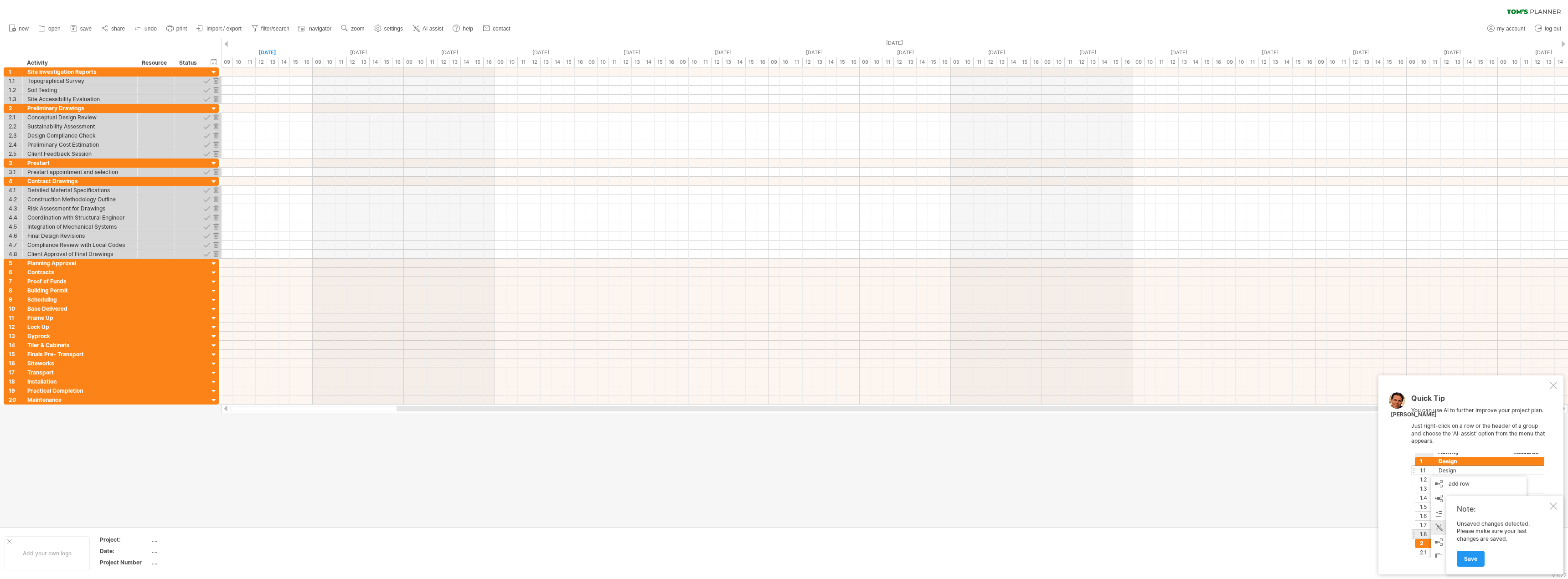
click at [67, 30] on ul "new open" at bounding box center [259, 28] width 510 height 19
click at [77, 30] on icon at bounding box center [74, 29] width 6 height 6
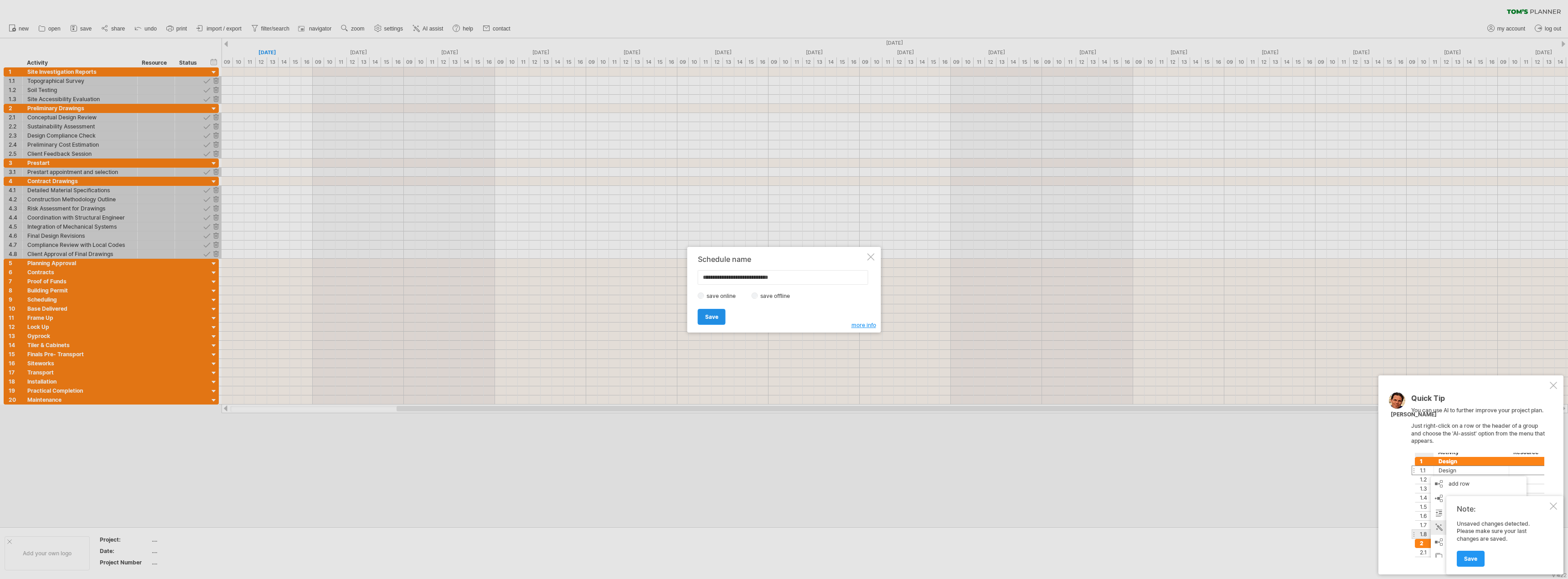
click at [712, 317] on span "Save" at bounding box center [712, 316] width 13 height 7
click at [726, 320] on span "ok" at bounding box center [729, 321] width 7 height 7
